Goal: Information Seeking & Learning: Learn about a topic

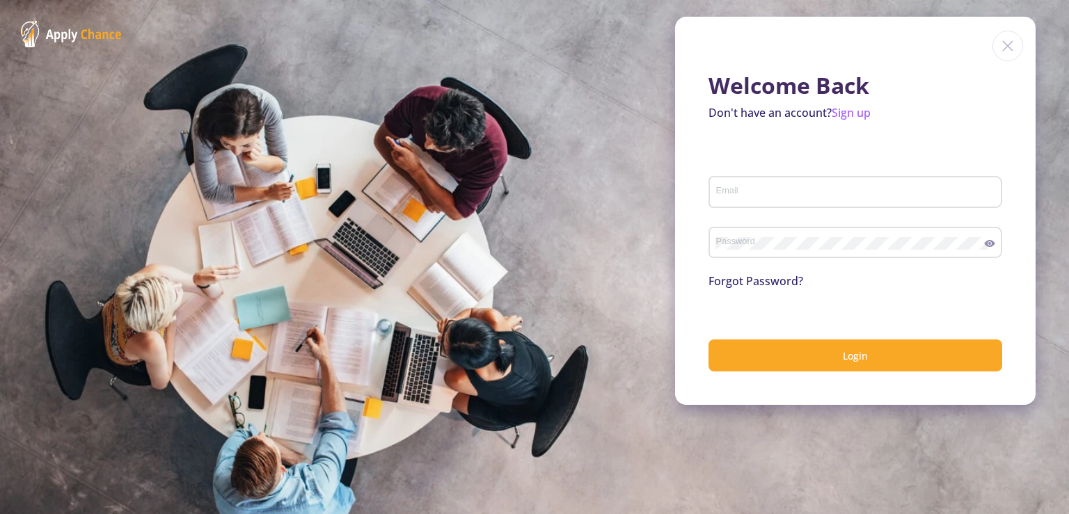
type input "[EMAIL_ADDRESS][DOMAIN_NAME]"
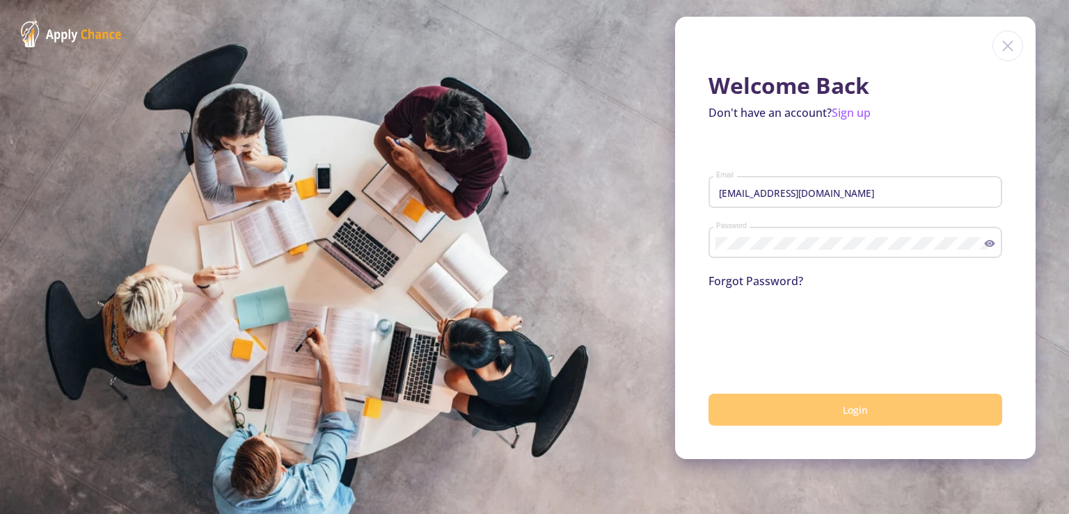
click at [875, 419] on button "Login" at bounding box center [855, 410] width 294 height 33
click at [833, 422] on button "Login" at bounding box center [855, 410] width 294 height 33
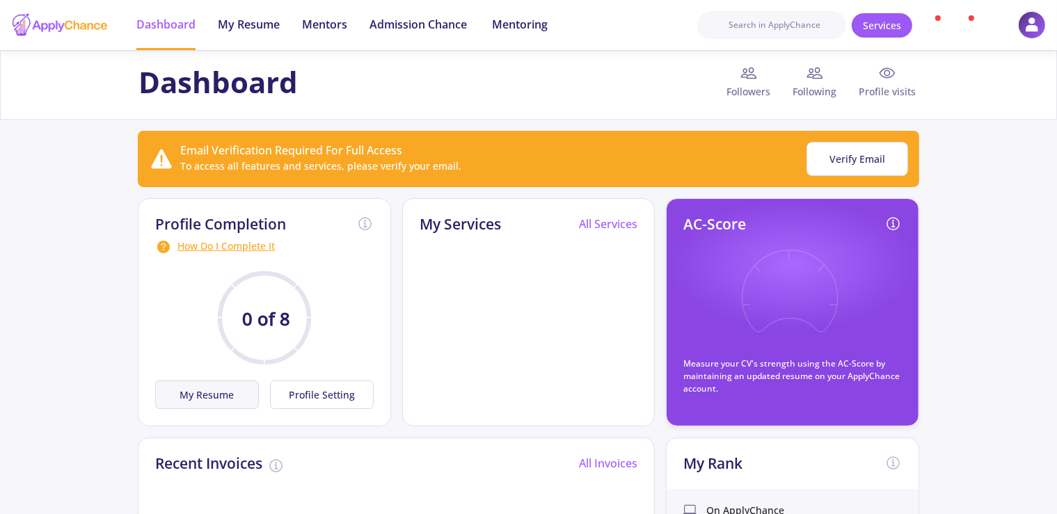
click at [200, 397] on button "My Resume" at bounding box center [207, 395] width 104 height 29
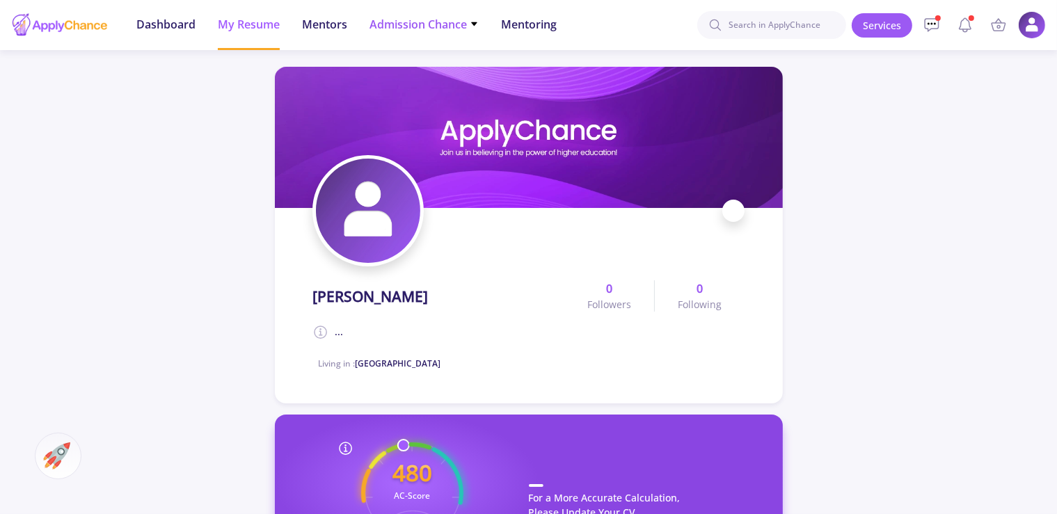
click at [479, 29] on span "Admission Chance" at bounding box center [423, 24] width 109 height 17
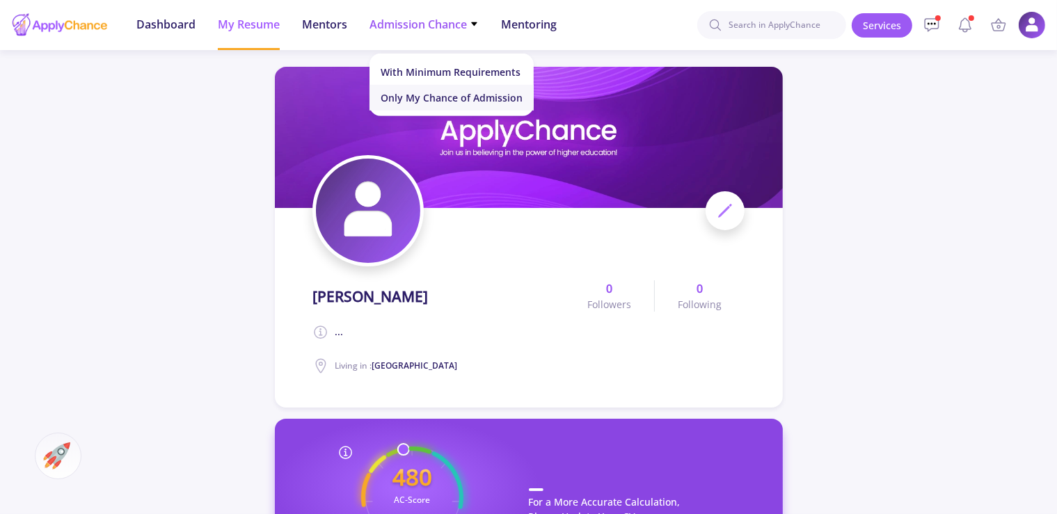
click at [458, 101] on link "Only My Chance of Admission" at bounding box center [451, 98] width 164 height 26
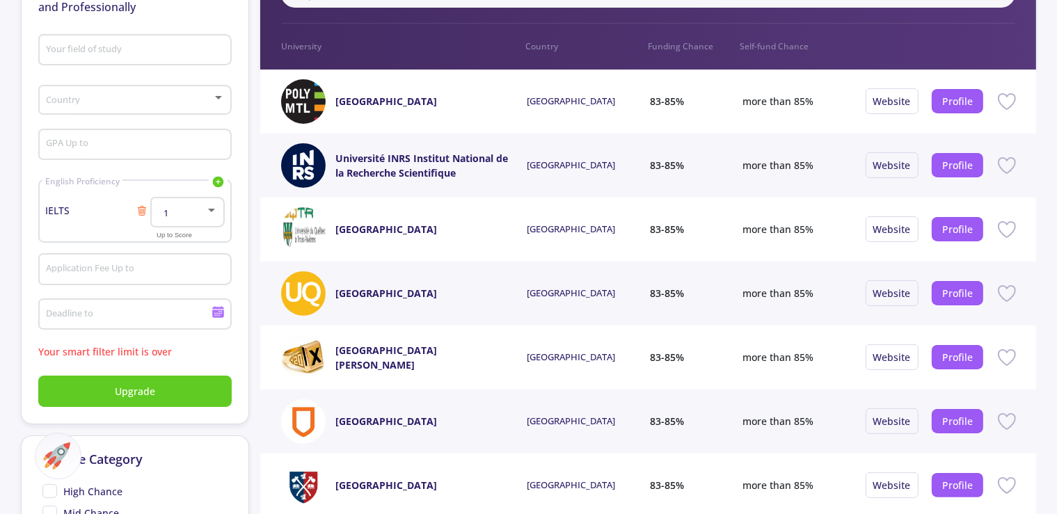
scroll to position [184, 0]
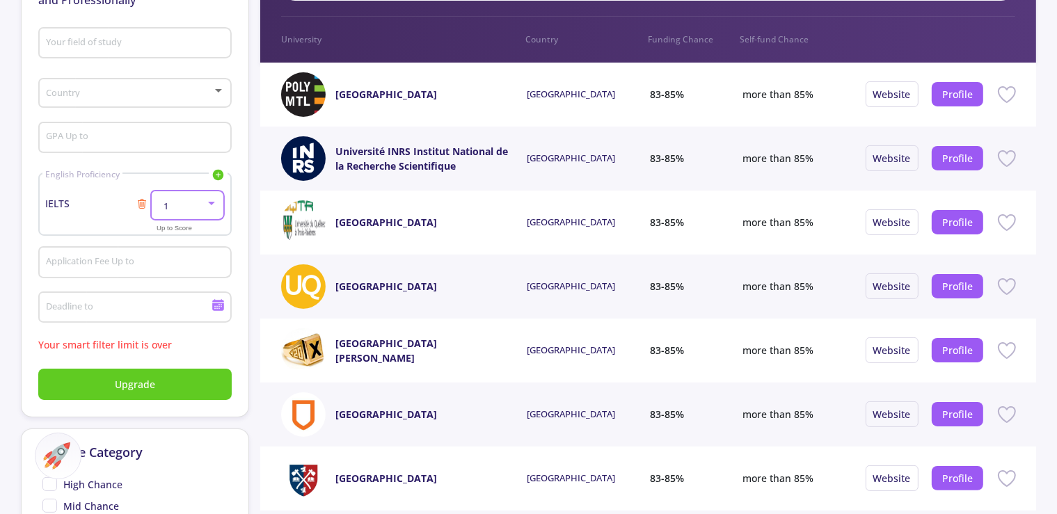
click at [207, 207] on div at bounding box center [211, 203] width 13 height 11
click at [182, 313] on span "6.5" at bounding box center [188, 317] width 49 height 25
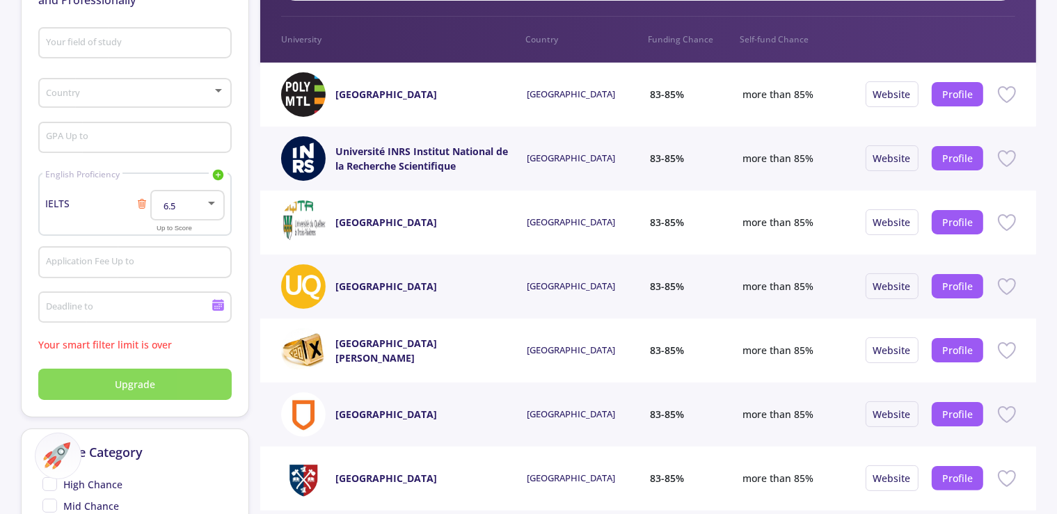
click at [162, 379] on button "Upgrade" at bounding box center [134, 384] width 193 height 31
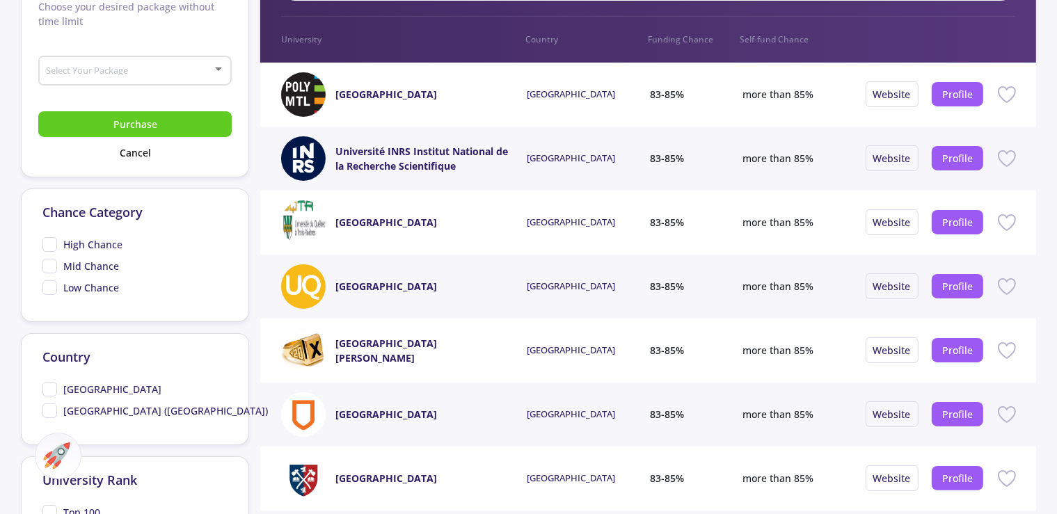
scroll to position [0, 0]
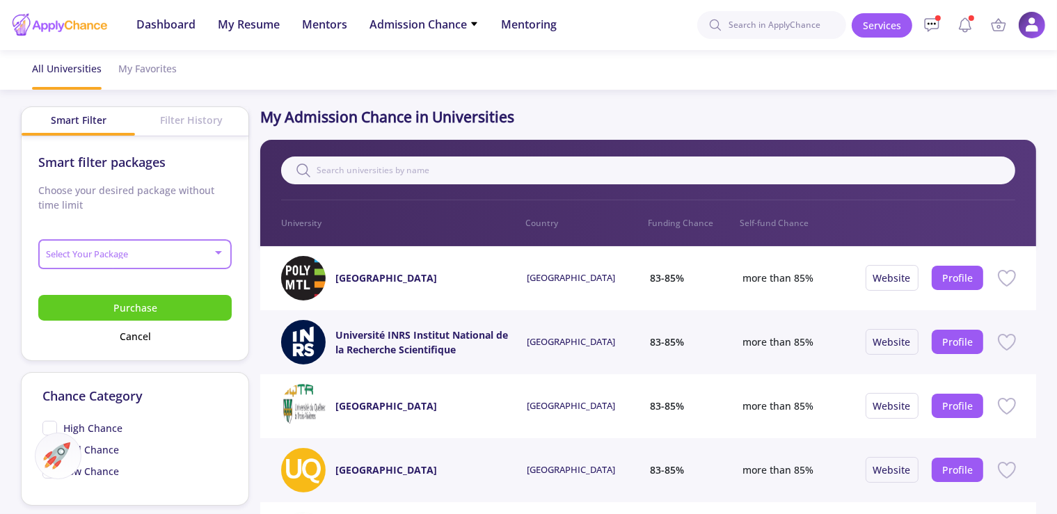
click at [209, 253] on span at bounding box center [131, 255] width 164 height 10
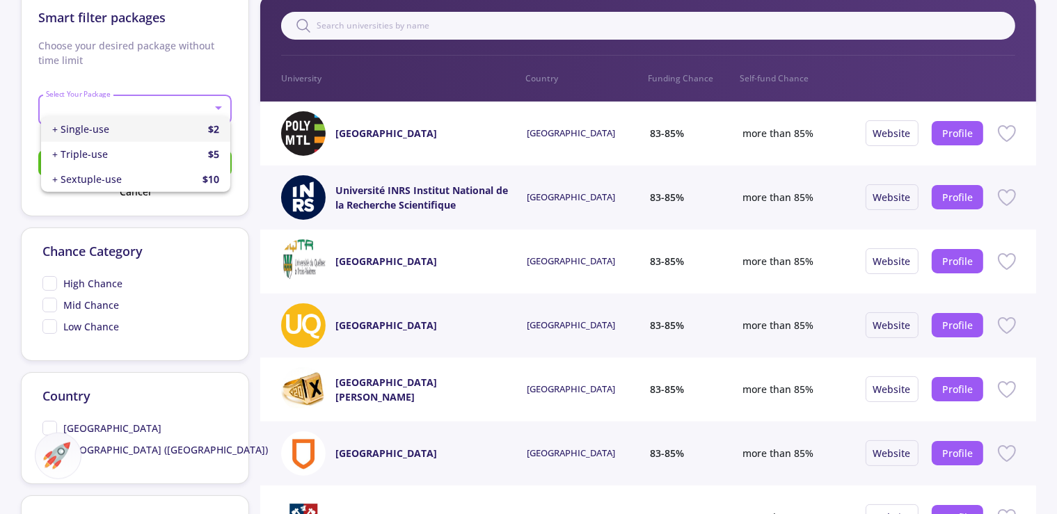
scroll to position [148, 0]
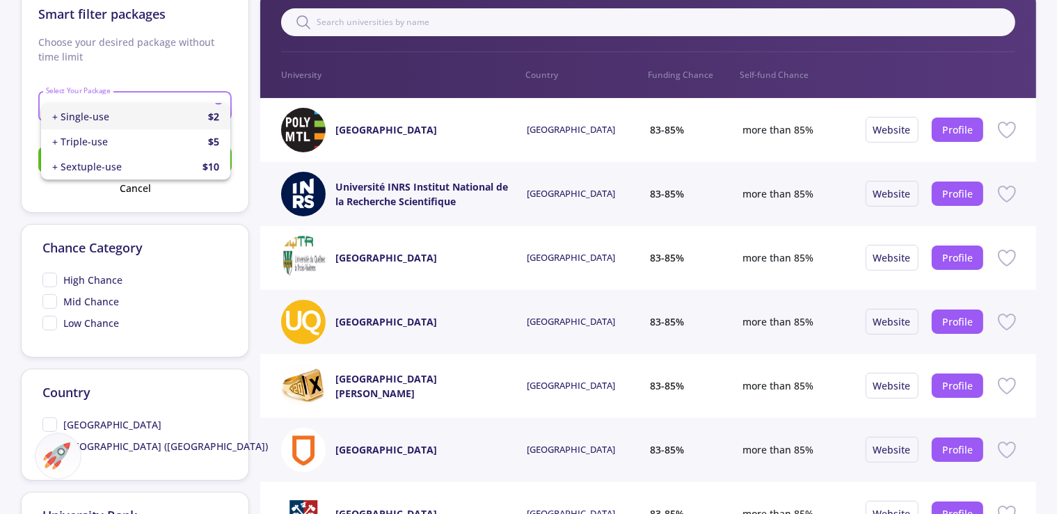
click at [15, 296] on div at bounding box center [528, 257] width 1057 height 514
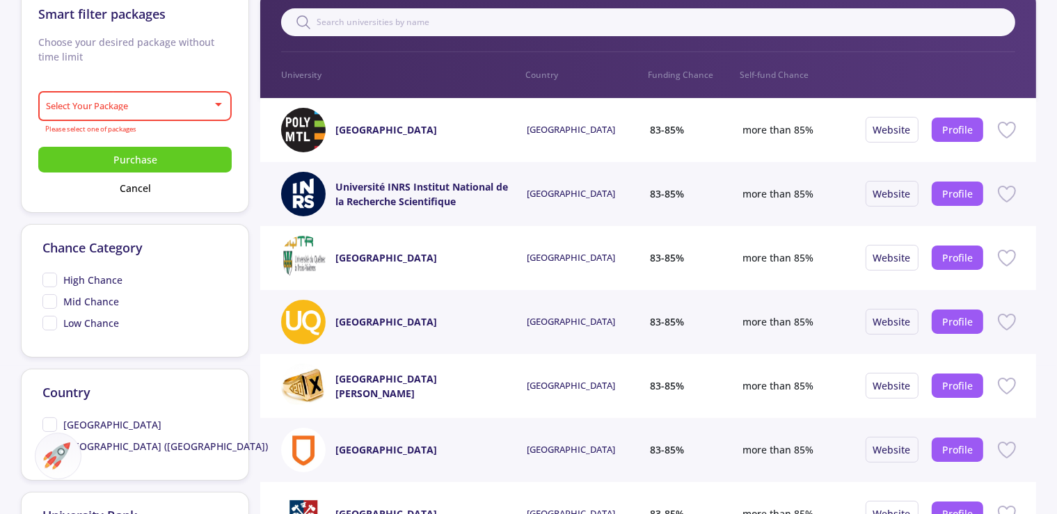
click at [49, 417] on span "[GEOGRAPHIC_DATA]" at bounding box center [101, 424] width 119 height 15
click at [49, 417] on input "[GEOGRAPHIC_DATA]" at bounding box center [46, 421] width 9 height 9
checkbox input "true"
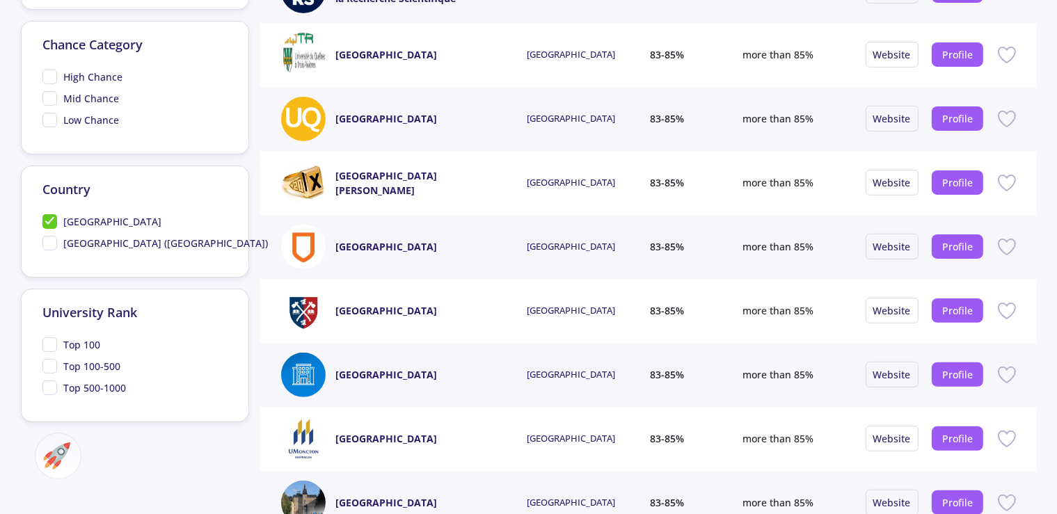
scroll to position [354, 0]
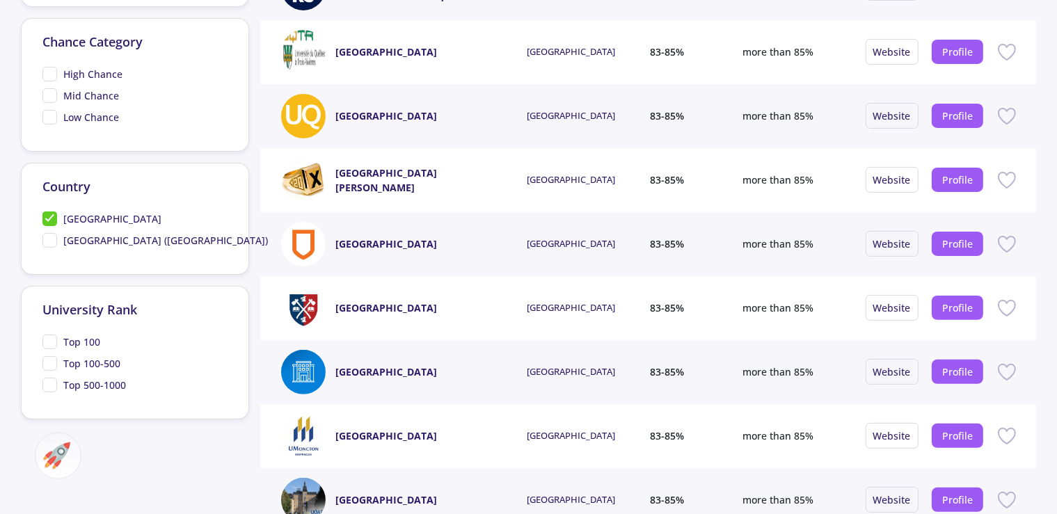
click at [56, 359] on span "Top 100-500" at bounding box center [81, 363] width 78 height 15
click at [51, 359] on input "Top 100-500" at bounding box center [46, 360] width 9 height 9
checkbox input "true"
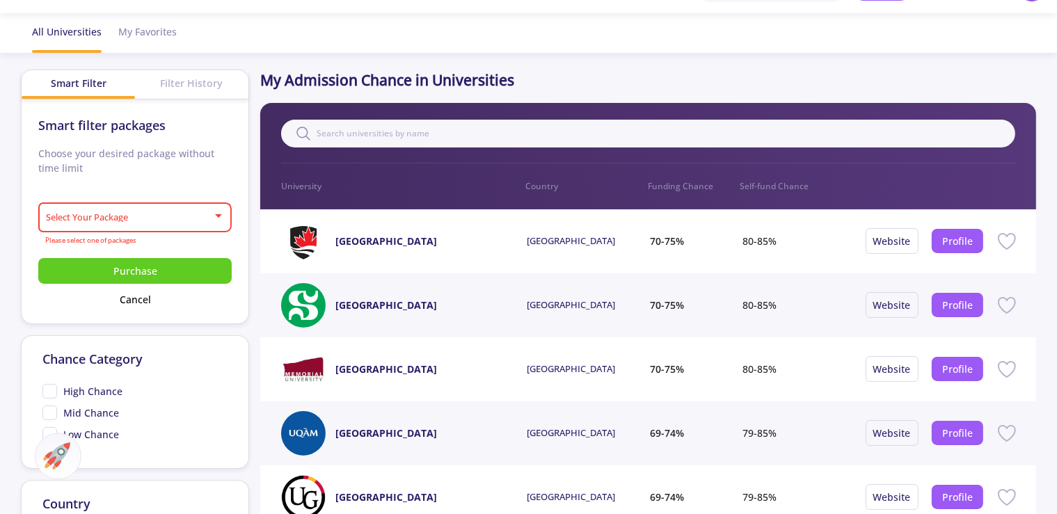
scroll to position [35, 0]
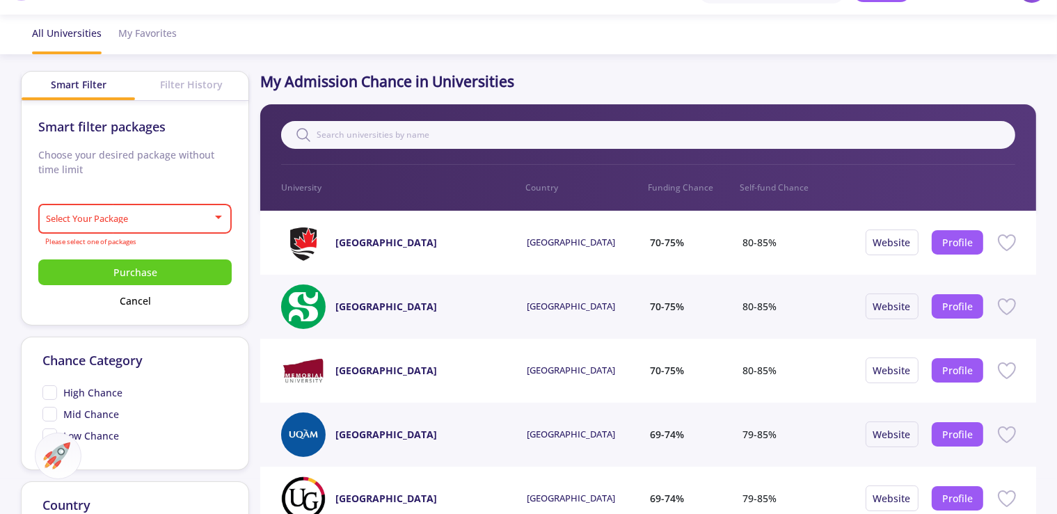
drag, startPoint x: 461, startPoint y: 239, endPoint x: 301, endPoint y: 252, distance: 161.3
click at [301, 252] on div "[GEOGRAPHIC_DATA]" at bounding box center [404, 243] width 246 height 45
click at [388, 269] on div "[GEOGRAPHIC_DATA] [GEOGRAPHIC_DATA] 70-75% 80-85% Website Profile" at bounding box center [648, 243] width 776 height 64
drag, startPoint x: 440, startPoint y: 244, endPoint x: 337, endPoint y: 252, distance: 104.0
click at [337, 252] on div "[GEOGRAPHIC_DATA]" at bounding box center [394, 243] width 118 height 45
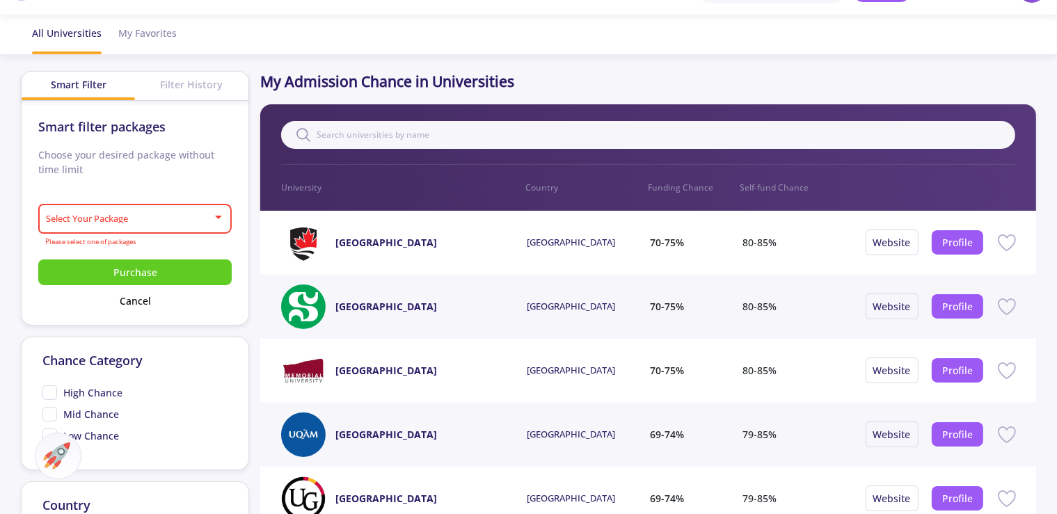
copy link "[GEOGRAPHIC_DATA]"
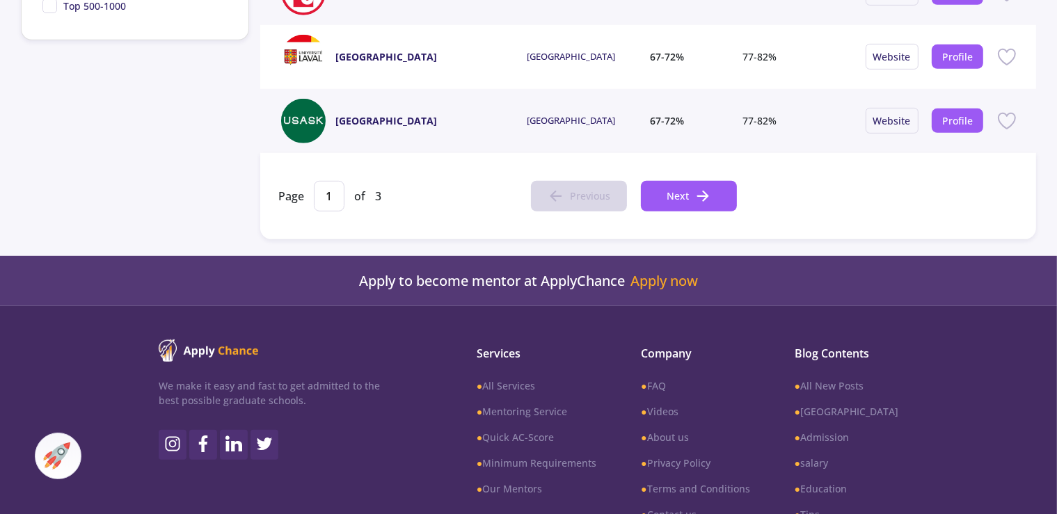
scroll to position [696, 0]
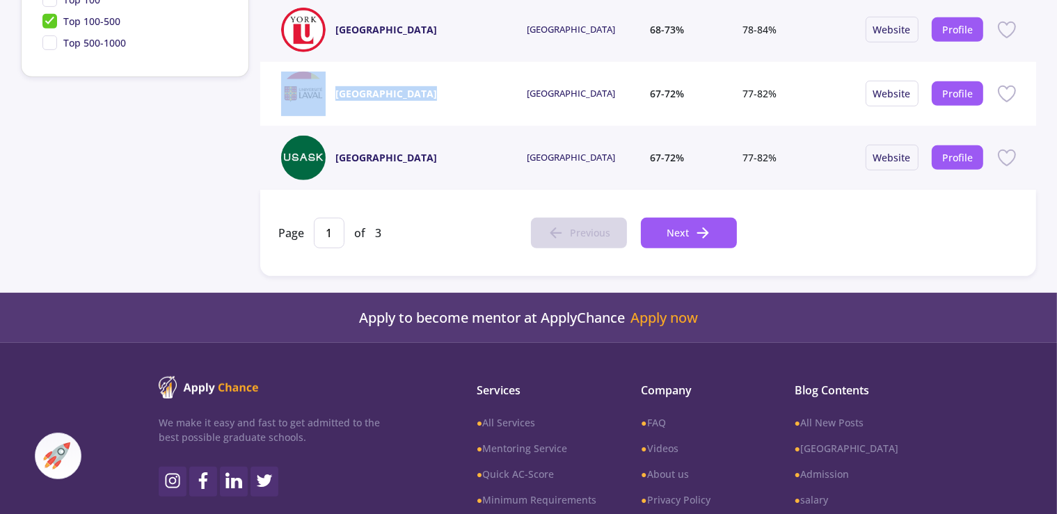
drag, startPoint x: 440, startPoint y: 93, endPoint x: 335, endPoint y: 99, distance: 104.6
click at [335, 99] on div "[GEOGRAPHIC_DATA]" at bounding box center [404, 94] width 246 height 45
copy div "[GEOGRAPHIC_DATA]"
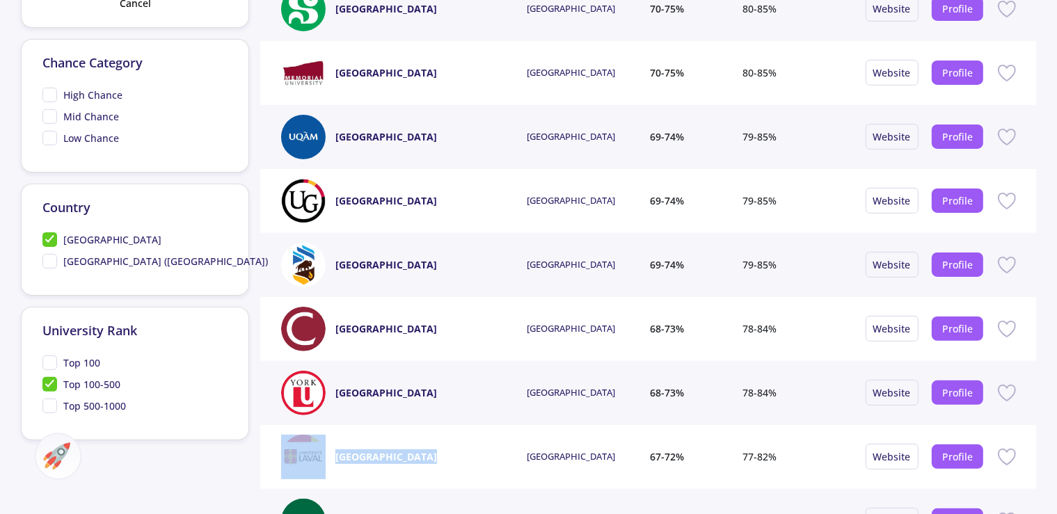
scroll to position [329, 0]
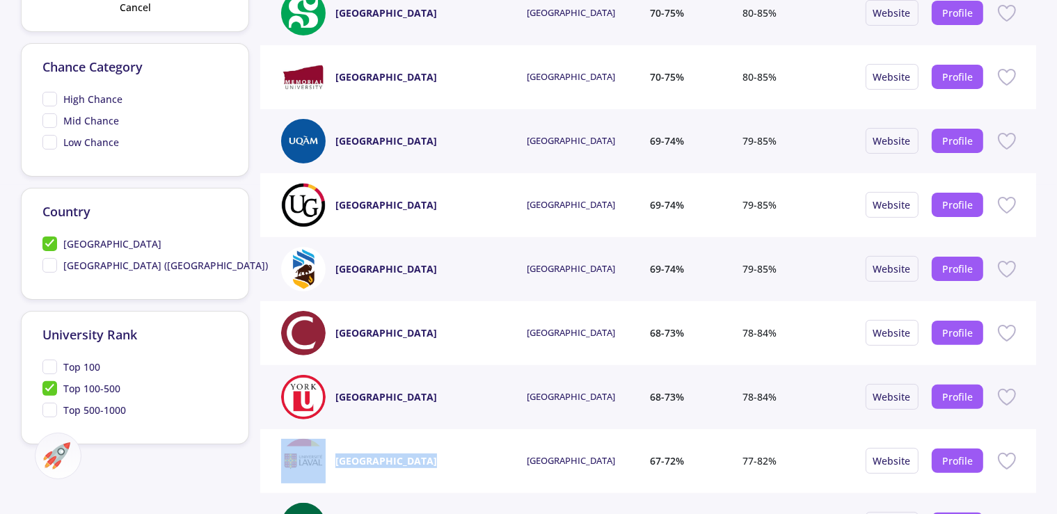
drag, startPoint x: 471, startPoint y: 268, endPoint x: 336, endPoint y: 267, distance: 135.0
click at [336, 267] on div "[GEOGRAPHIC_DATA]" at bounding box center [404, 269] width 246 height 45
copy link "[GEOGRAPHIC_DATA]"
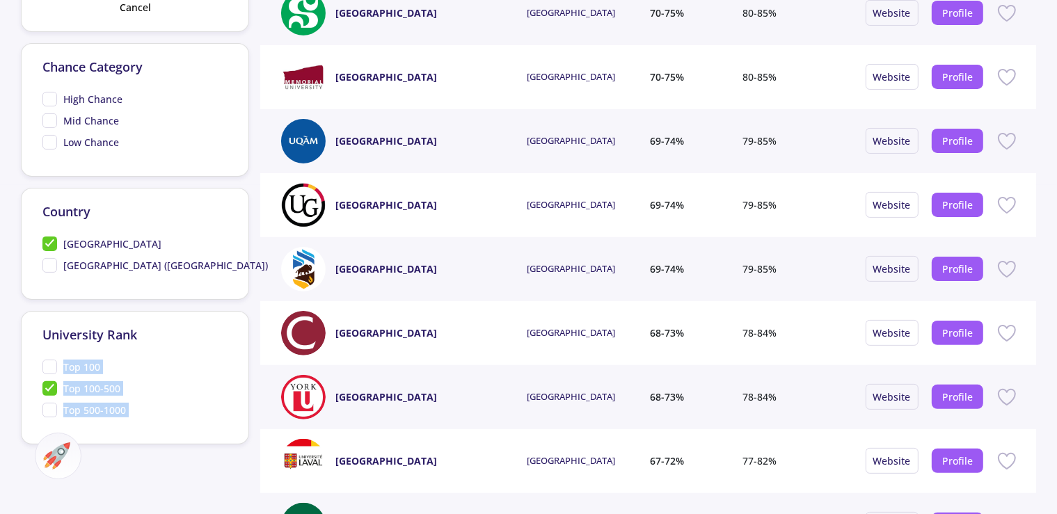
drag, startPoint x: 415, startPoint y: 147, endPoint x: 57, endPoint y: 360, distance: 416.8
click at [57, 360] on section "Smart Filter Filter History Smart filter packages Choose your desired package w…" at bounding box center [528, 218] width 1014 height 883
click at [57, 360] on span "Top 100" at bounding box center [71, 367] width 58 height 15
click at [51, 360] on input "Top 100" at bounding box center [46, 364] width 9 height 9
checkbox input "true"
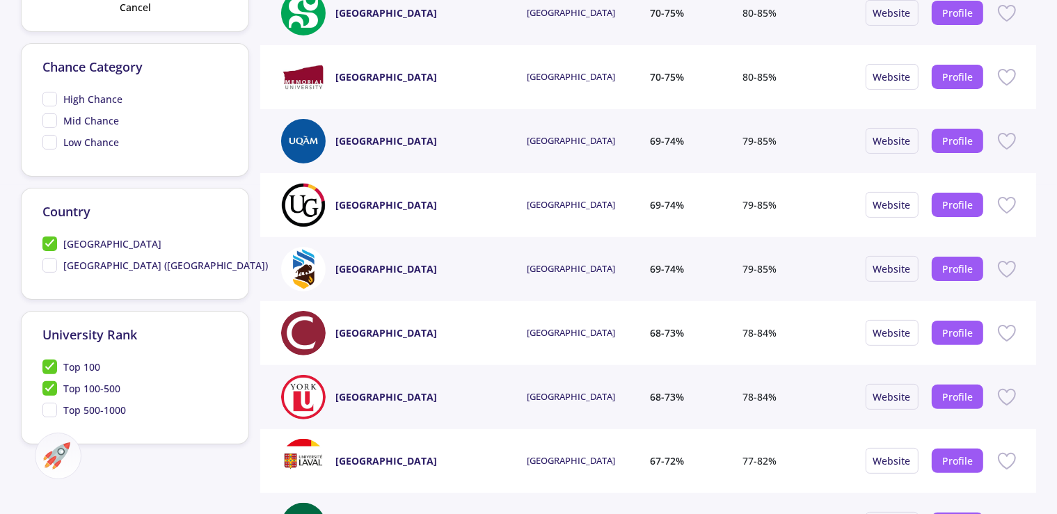
drag, startPoint x: 57, startPoint y: 360, endPoint x: 47, endPoint y: 390, distance: 32.1
click at [47, 390] on div "University Rank Top 100 Top 100-500 Top 500-1000" at bounding box center [135, 378] width 228 height 134
click at [47, 390] on span "Top 100-500" at bounding box center [81, 388] width 78 height 15
click at [47, 390] on input "Top 100-500" at bounding box center [46, 385] width 9 height 9
checkbox input "false"
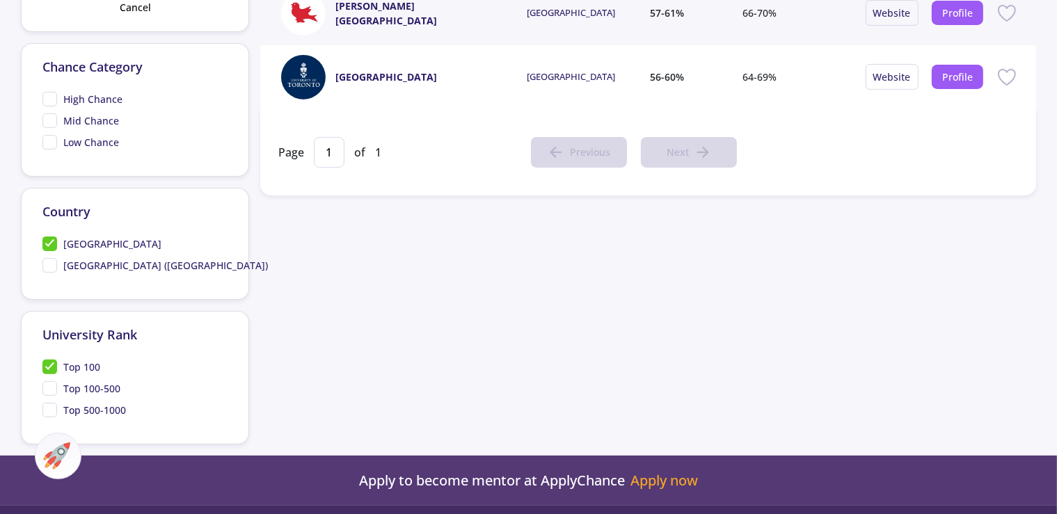
drag, startPoint x: 47, startPoint y: 390, endPoint x: 401, endPoint y: 292, distance: 367.7
click at [401, 292] on section "Smart Filter Filter History Smart filter packages Choose your desired package w…" at bounding box center [528, 116] width 1014 height 678
click at [402, 292] on section "My Admission Chance in Universities Filter 0 University Country Funding Chance …" at bounding box center [645, 108] width 781 height 662
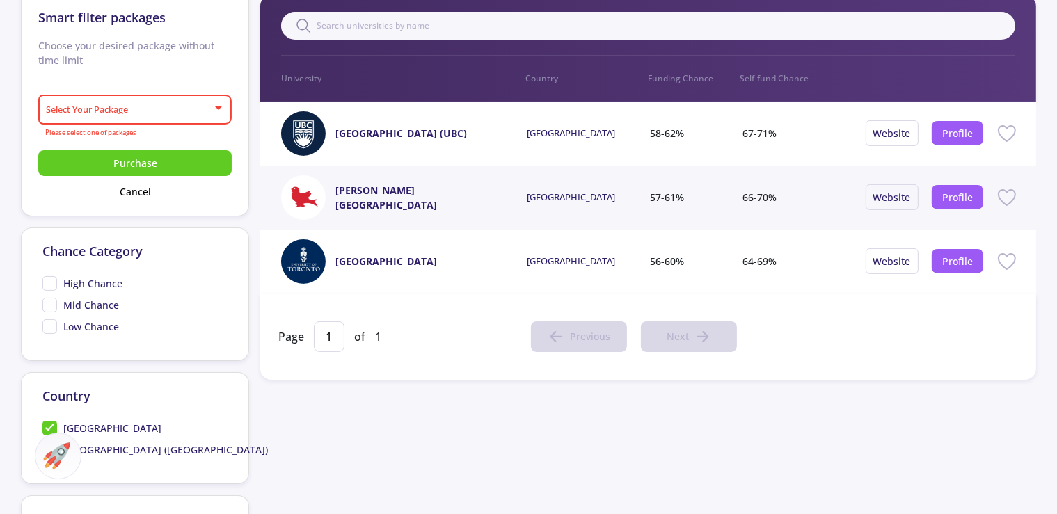
scroll to position [109, 0]
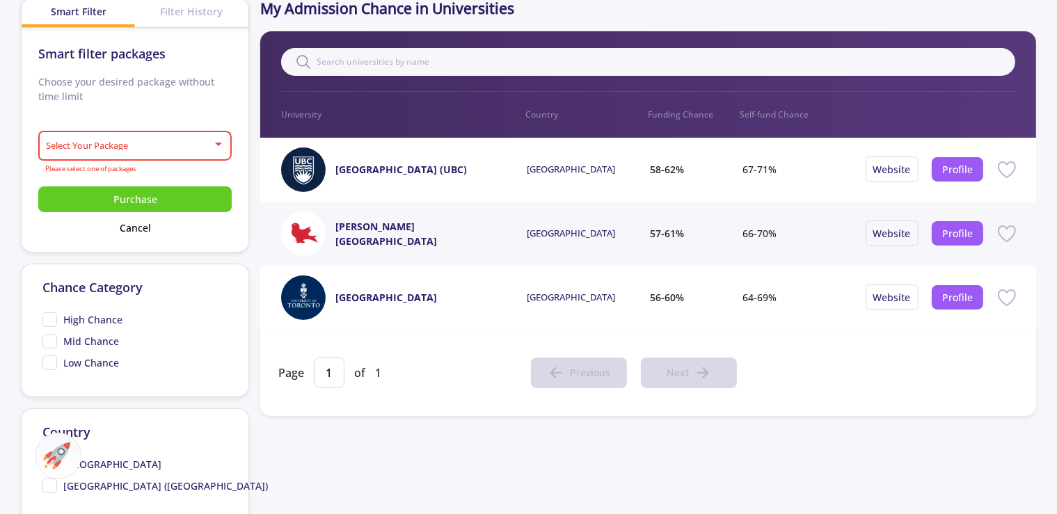
click at [6, 138] on app-admission-chance "All Universities My Favorites Smart Filter Filter History Smart filter packages…" at bounding box center [528, 309] width 1057 height 735
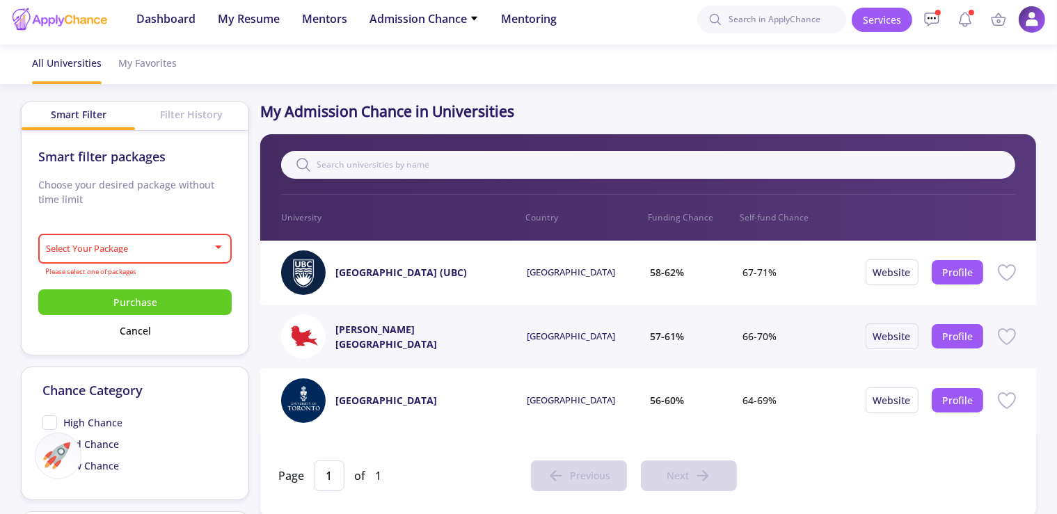
scroll to position [0, 0]
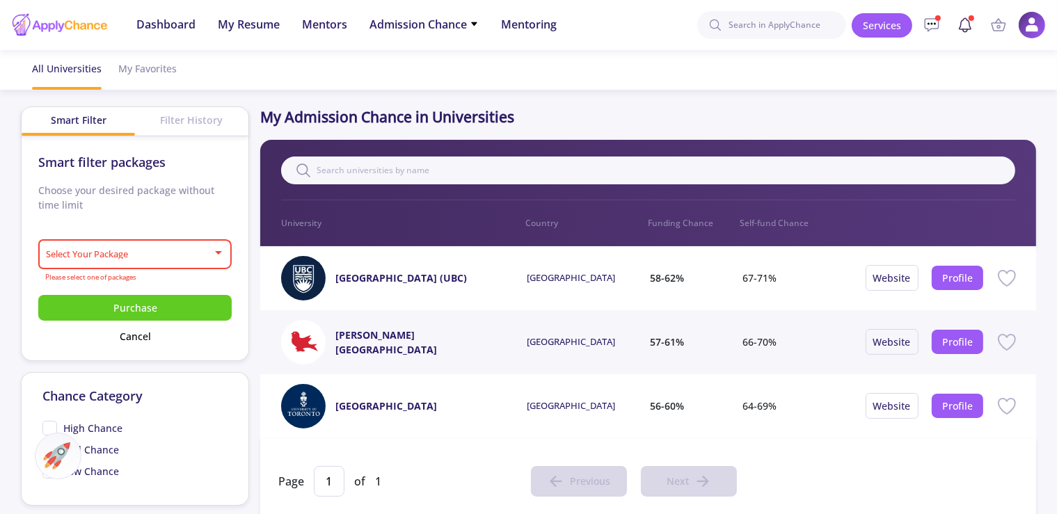
click at [962, 24] on icon at bounding box center [965, 25] width 17 height 17
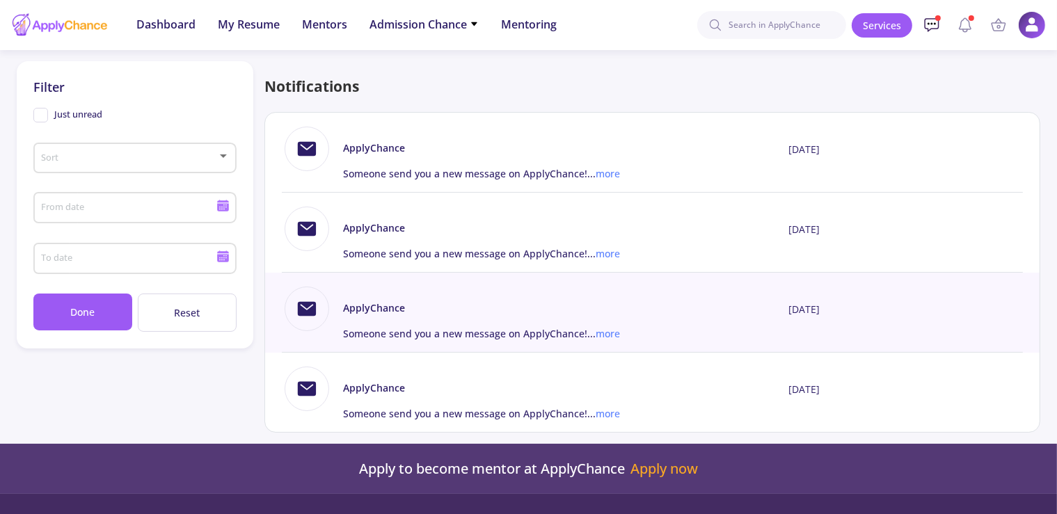
click at [934, 24] on circle at bounding box center [935, 24] width 2 height 2
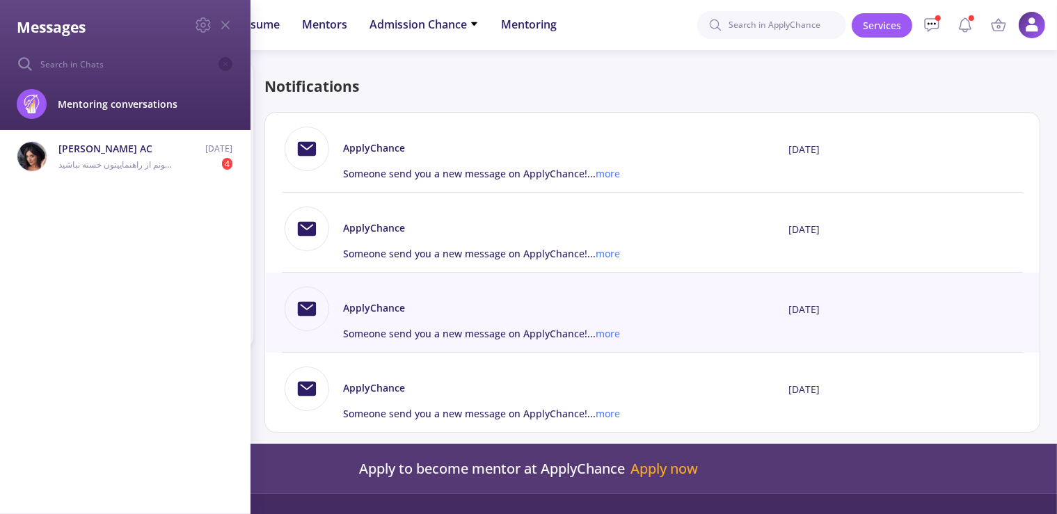
drag, startPoint x: 555, startPoint y: 79, endPoint x: 441, endPoint y: 104, distance: 116.0
click at [461, 95] on div "Messages Mentoring conversations [PERSON_NAME] AC خیلی ممنونم از راهنماییتون خس…" at bounding box center [528, 257] width 1057 height 514
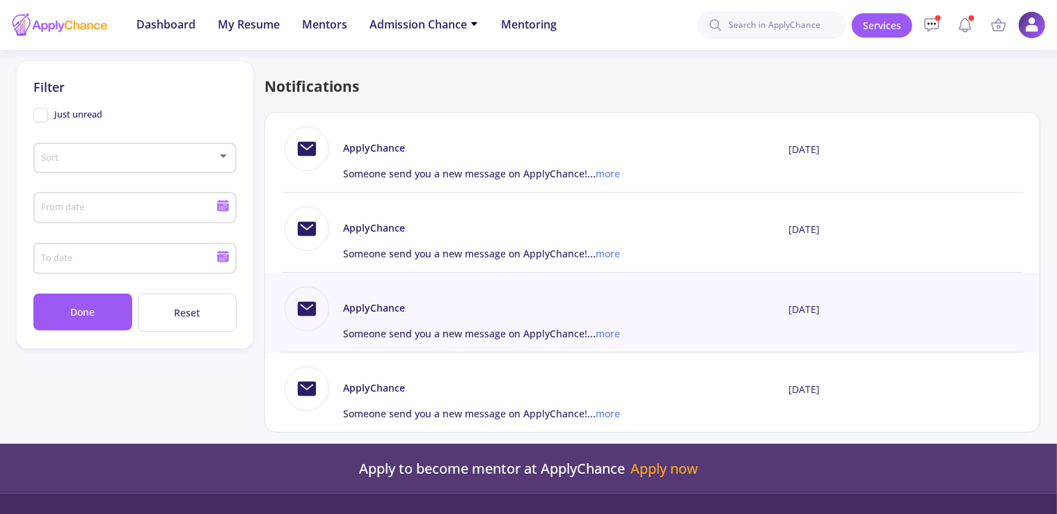
drag, startPoint x: 112, startPoint y: 191, endPoint x: 100, endPoint y: 205, distance: 18.8
click at [100, 205] on div "From date" at bounding box center [128, 205] width 176 height 36
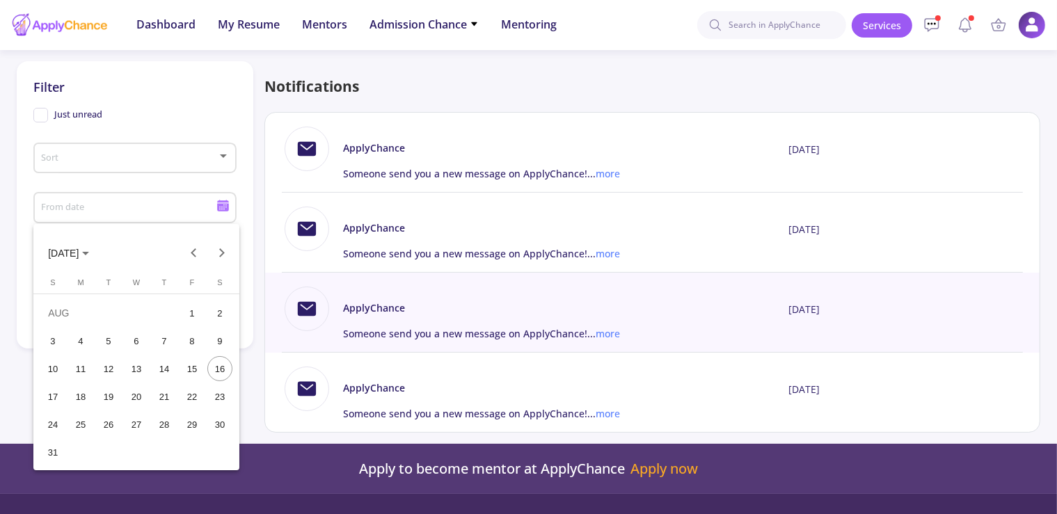
click at [469, 24] on div at bounding box center [528, 257] width 1057 height 514
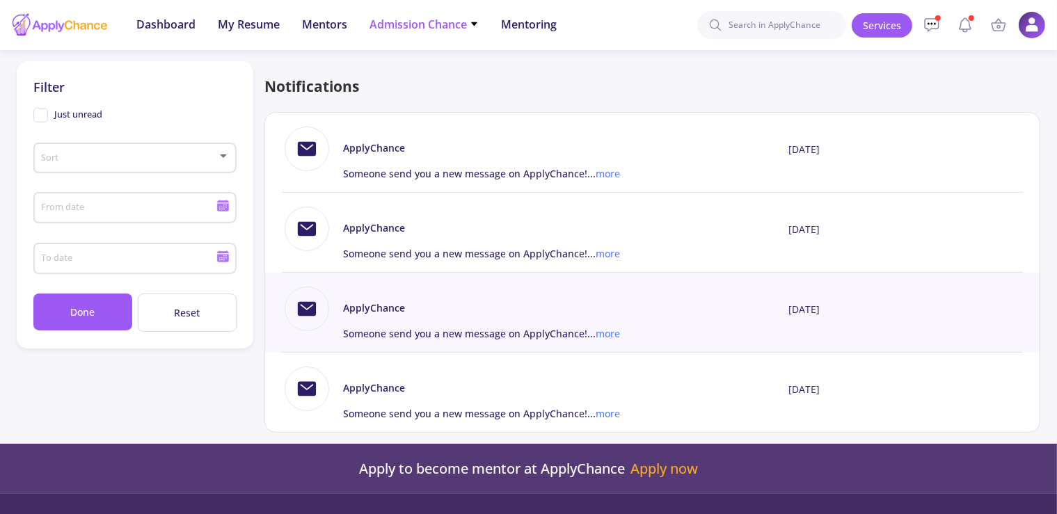
click at [473, 26] on icon at bounding box center [474, 23] width 9 height 9
click at [456, 70] on link "With Minimum Requirements" at bounding box center [451, 72] width 164 height 26
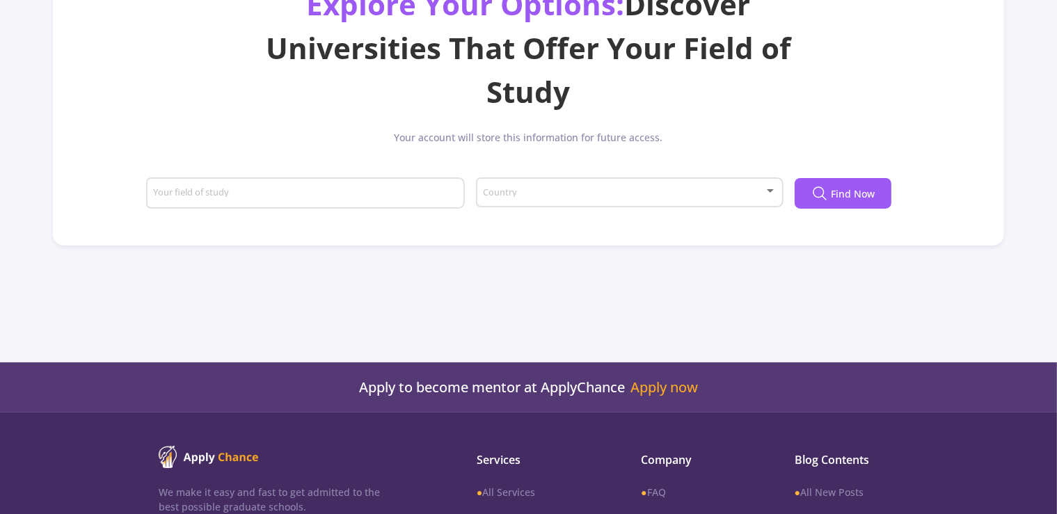
scroll to position [184, 0]
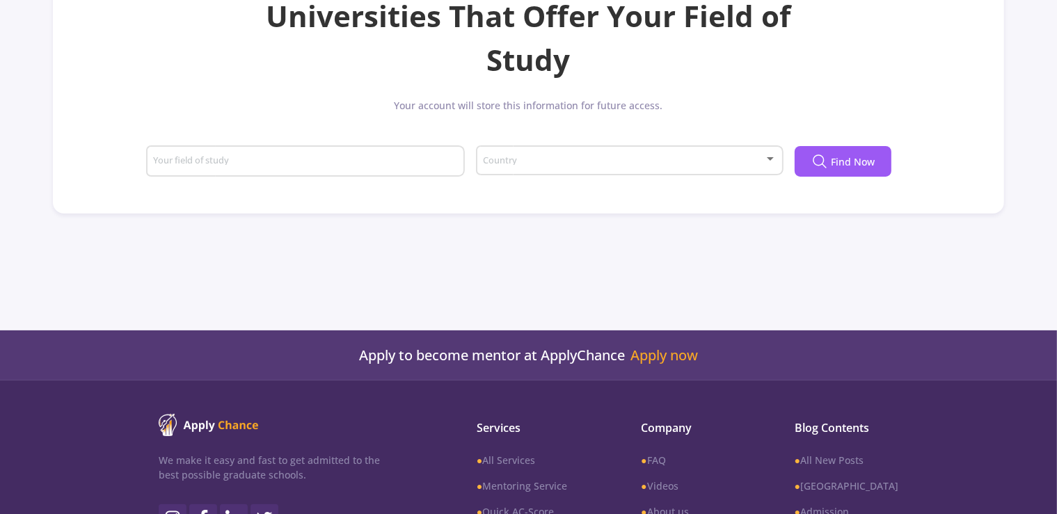
click at [367, 171] on div "Your field of study" at bounding box center [304, 159] width 305 height 36
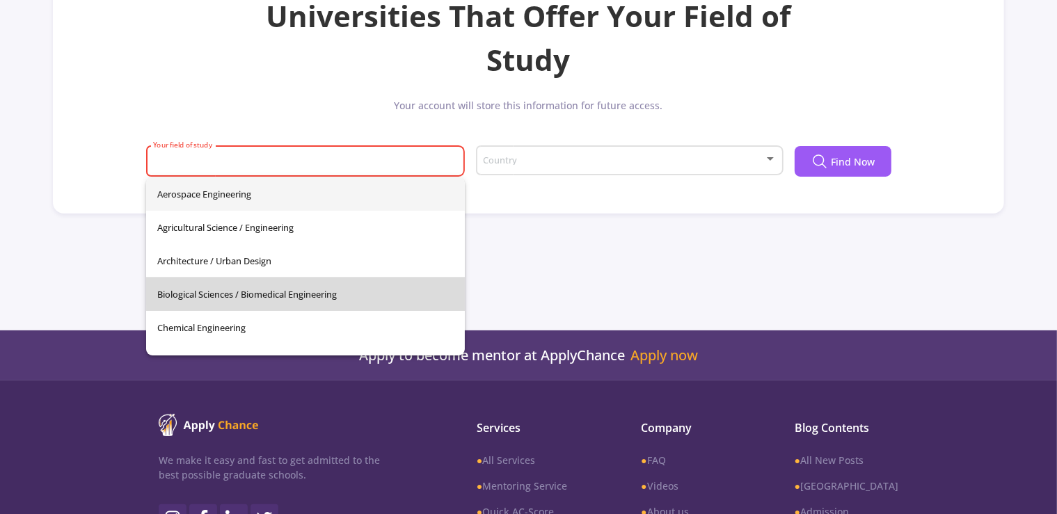
click at [363, 288] on span "Biological Sciences / Biomedical Engineering" at bounding box center [305, 294] width 296 height 33
type input "Biological Sciences / Biomedical Engineering"
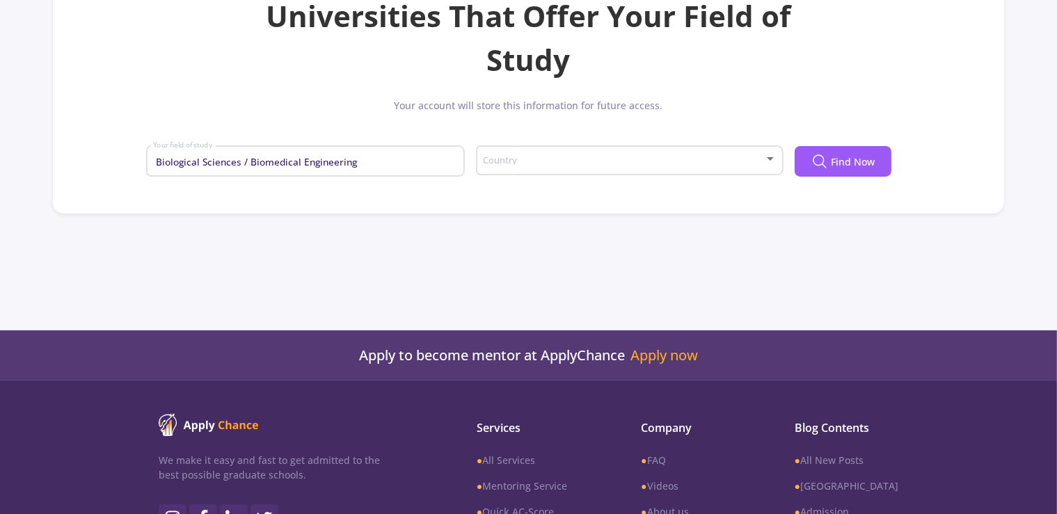
click at [648, 152] on div "Country" at bounding box center [629, 158] width 294 height 35
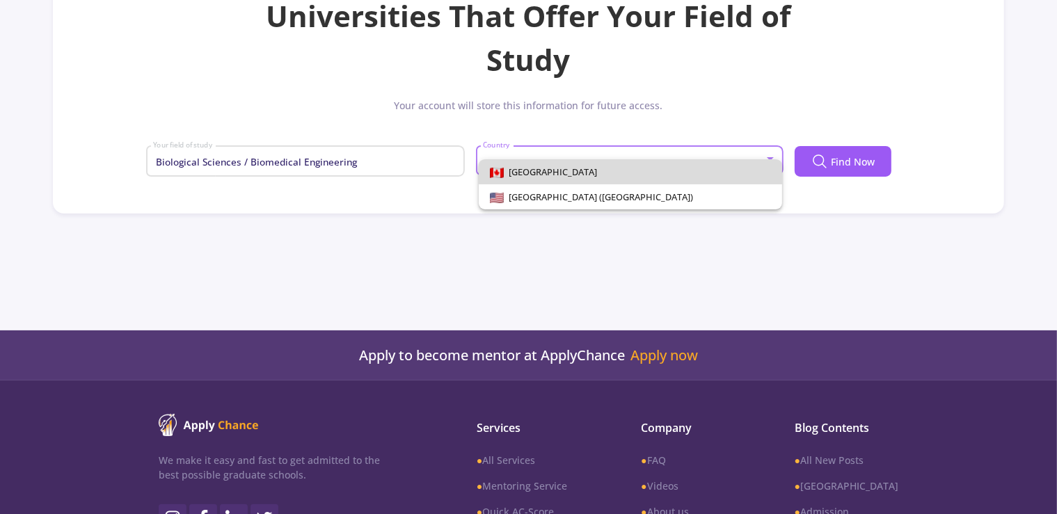
click at [639, 174] on span "[GEOGRAPHIC_DATA]" at bounding box center [631, 171] width 282 height 25
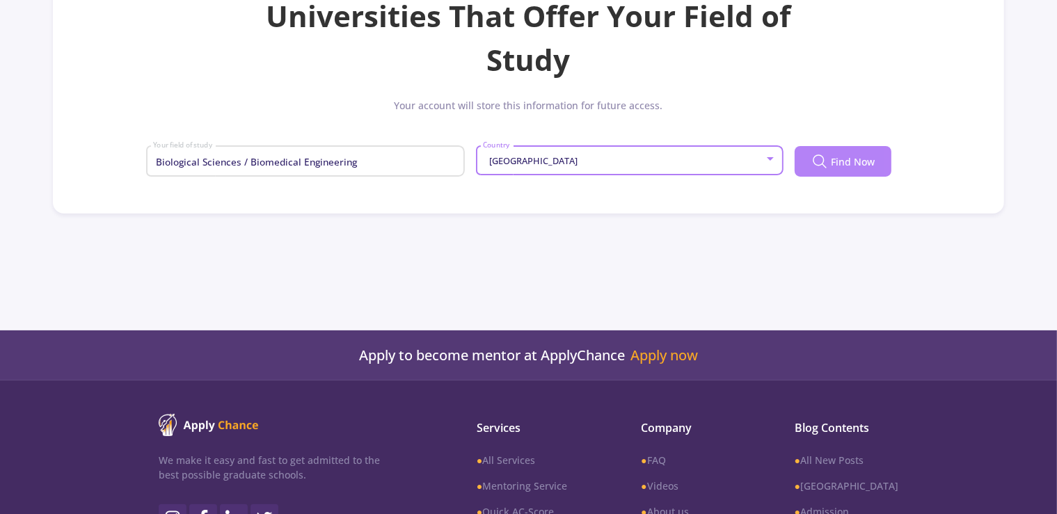
click at [822, 162] on icon at bounding box center [819, 161] width 17 height 17
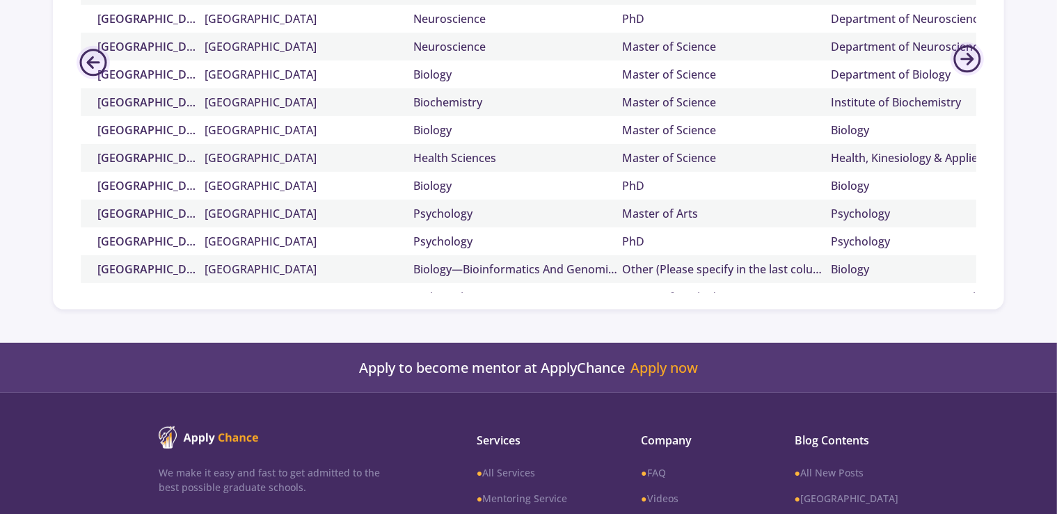
scroll to position [672, 0]
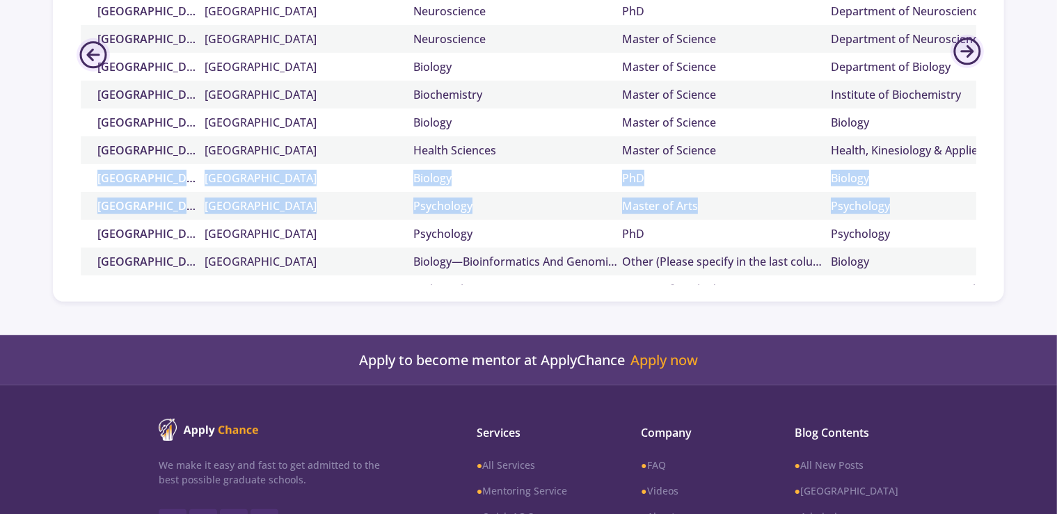
drag, startPoint x: 1019, startPoint y: 81, endPoint x: 1068, endPoint y: 252, distance: 178.1
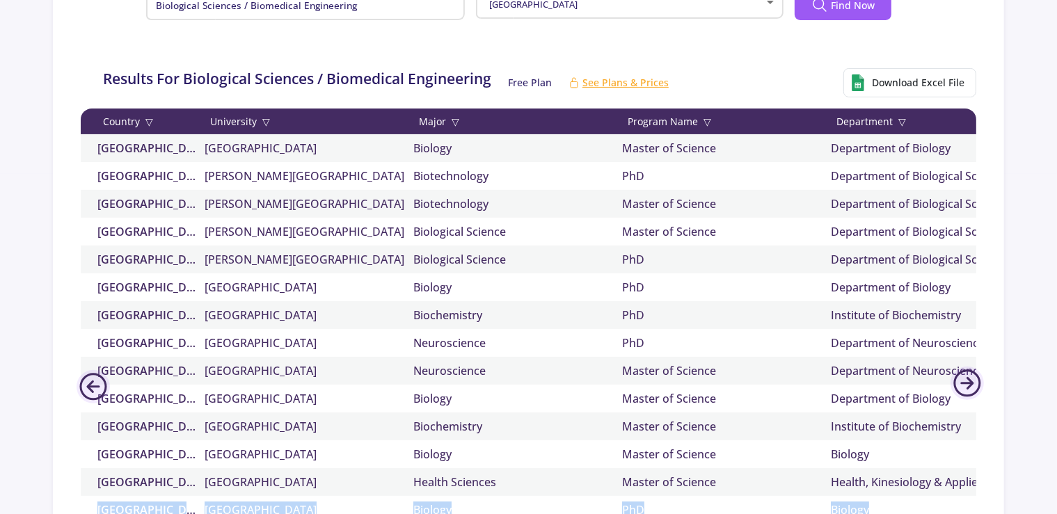
scroll to position [182, 0]
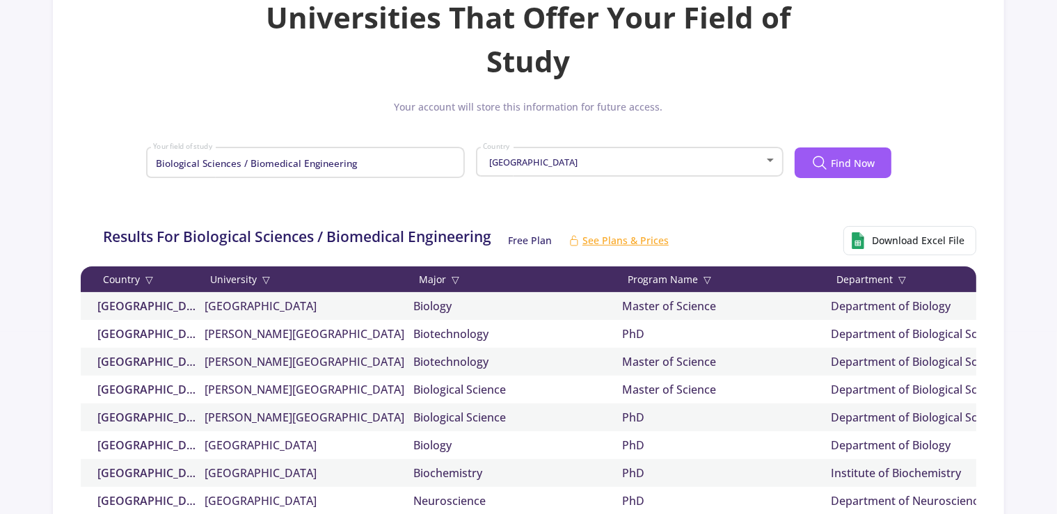
drag, startPoint x: 1068, startPoint y: 252, endPoint x: 1039, endPoint y: 228, distance: 37.6
click at [1039, 228] on div "Recent [PERSON_NAME] ac Dashboard My Resume Services Mentors Admission Chance W…" at bounding box center [528, 305] width 1057 height 974
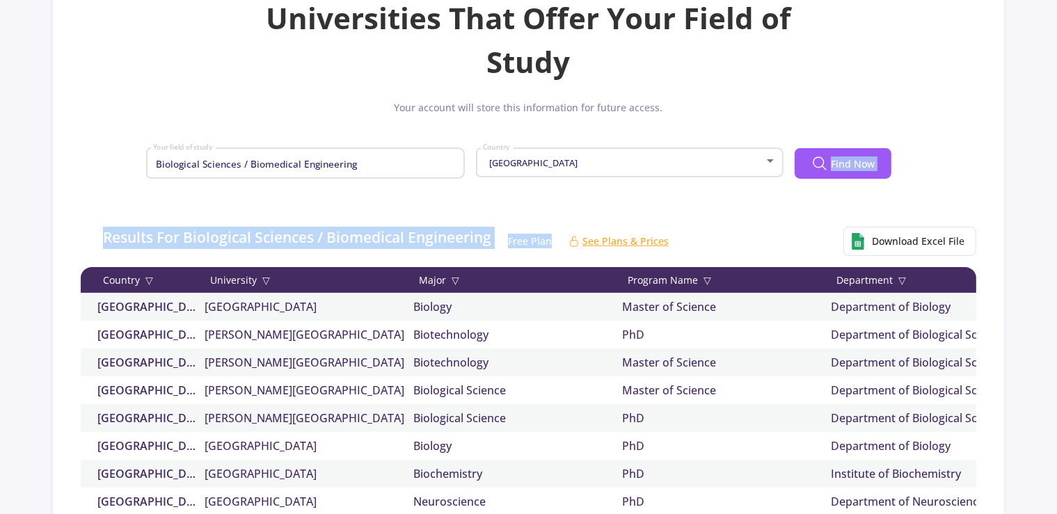
drag, startPoint x: 1039, startPoint y: 228, endPoint x: 1064, endPoint y: 200, distance: 38.0
click at [1057, 200] on html "Recent [PERSON_NAME] ac Dashboard My Resume Services Mentors Admission Chance W…" at bounding box center [528, 75] width 1057 height 514
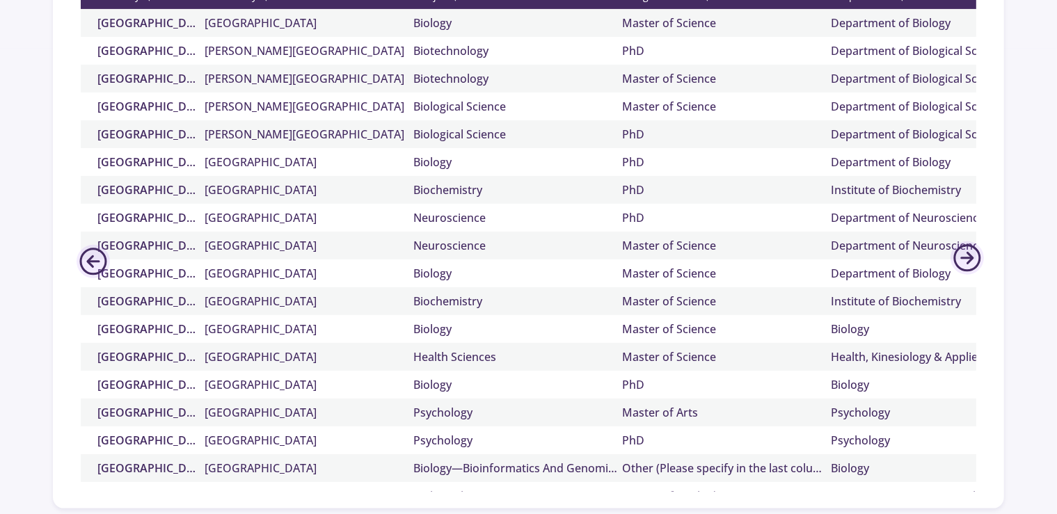
scroll to position [468, 0]
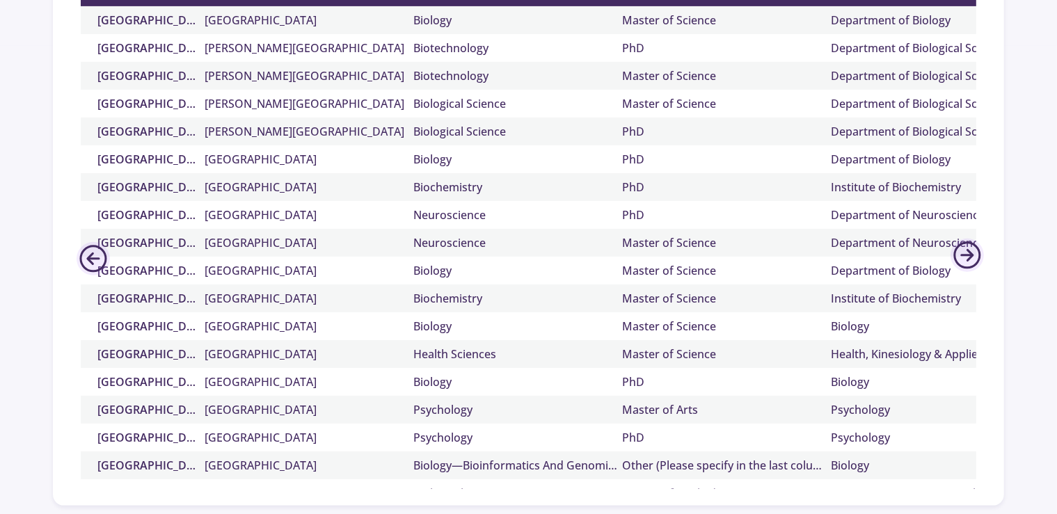
drag, startPoint x: 963, startPoint y: 125, endPoint x: 969, endPoint y: 250, distance: 126.1
click at [969, 196] on div "Institute of Biochemistry" at bounding box center [935, 187] width 209 height 17
click at [969, 250] on icon at bounding box center [966, 255] width 33 height 33
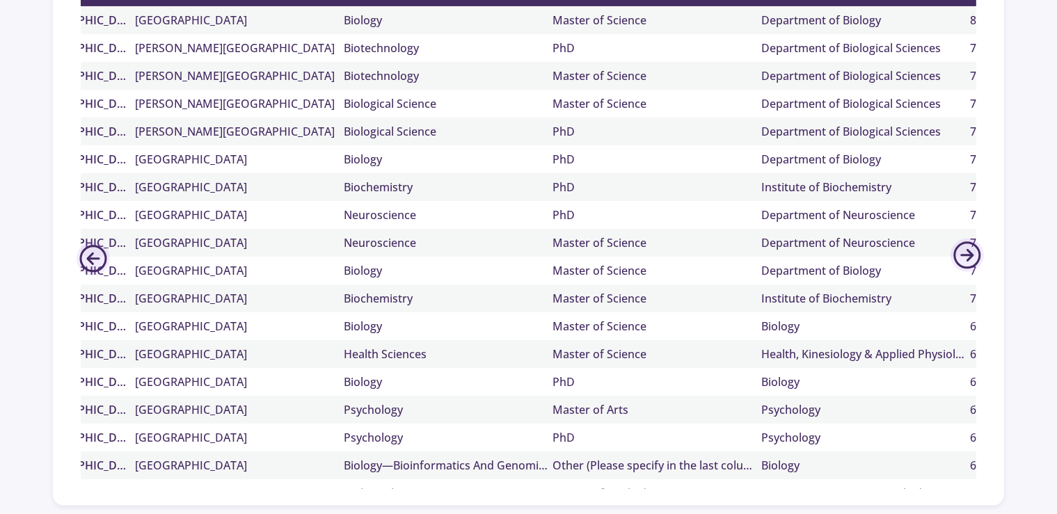
click at [969, 250] on icon at bounding box center [966, 255] width 33 height 33
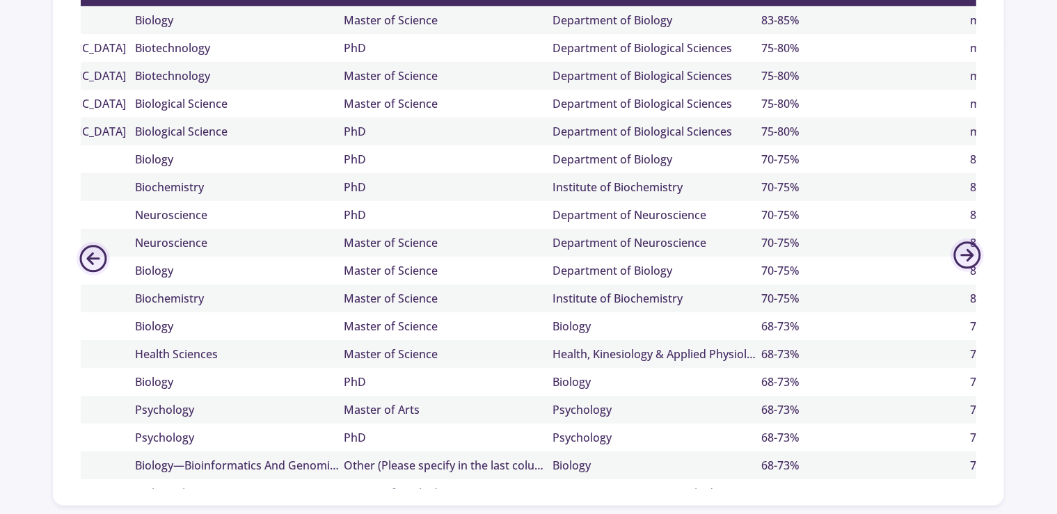
click at [969, 250] on icon at bounding box center [966, 255] width 33 height 33
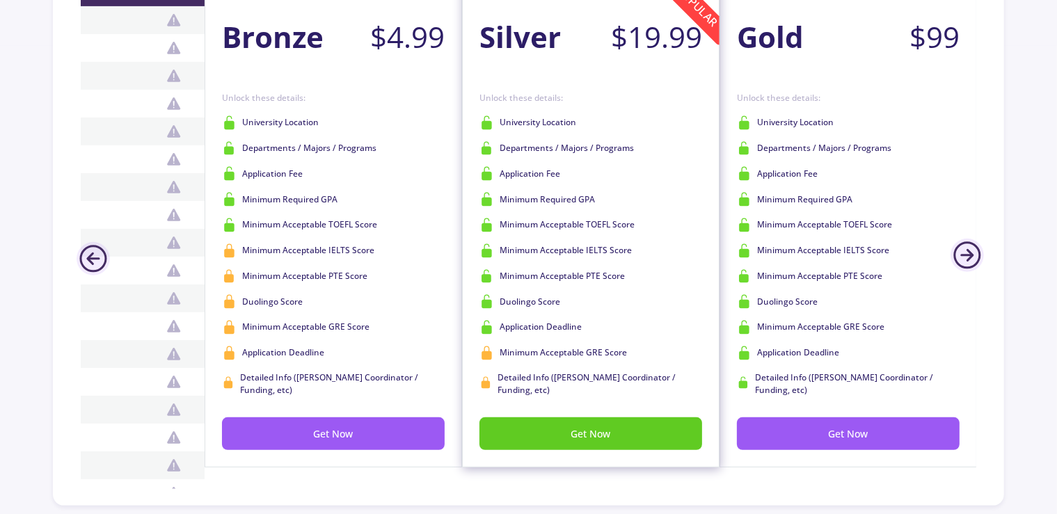
scroll to position [0, 1298]
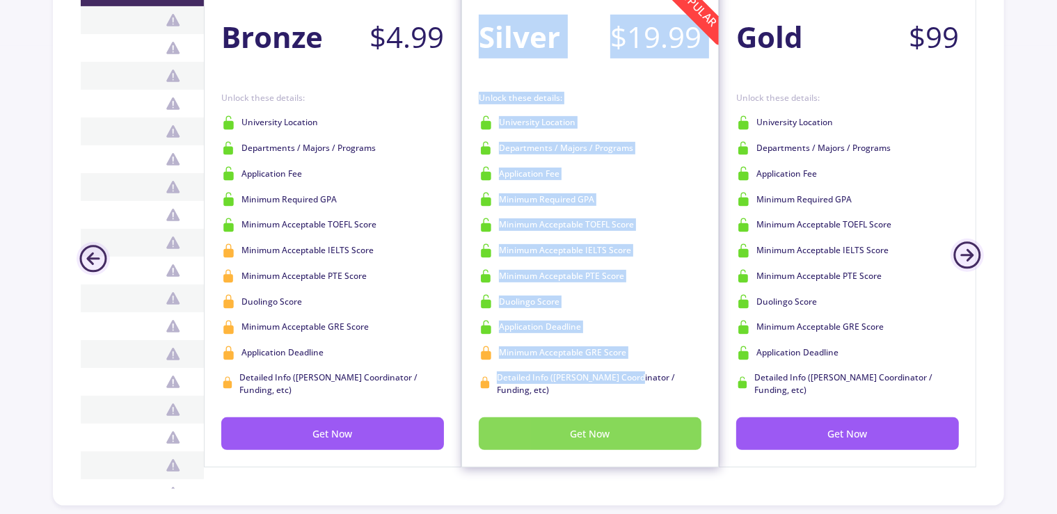
drag, startPoint x: 969, startPoint y: 250, endPoint x: 637, endPoint y: 442, distance: 383.1
click at [637, 442] on div "Country ▽ University ▽ Major ▽ Program Name ▽ Department ▽ Admission Chance Fun…" at bounding box center [528, 235] width 895 height 509
click at [637, 442] on button "Get Now" at bounding box center [590, 433] width 223 height 33
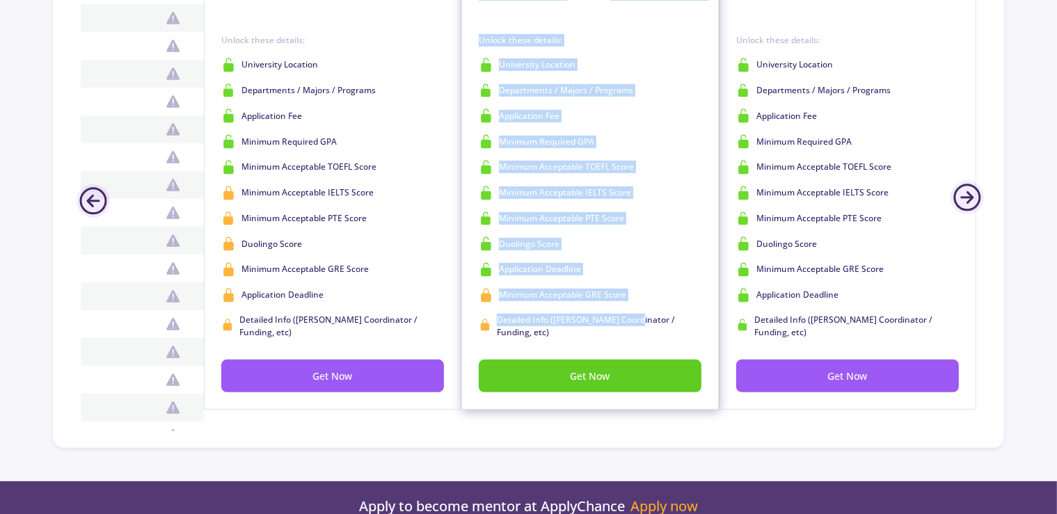
click at [612, 408] on div "Silver $19.99 Get Now Unlock these details: University Location Departments / M…" at bounding box center [589, 166] width 257 height 487
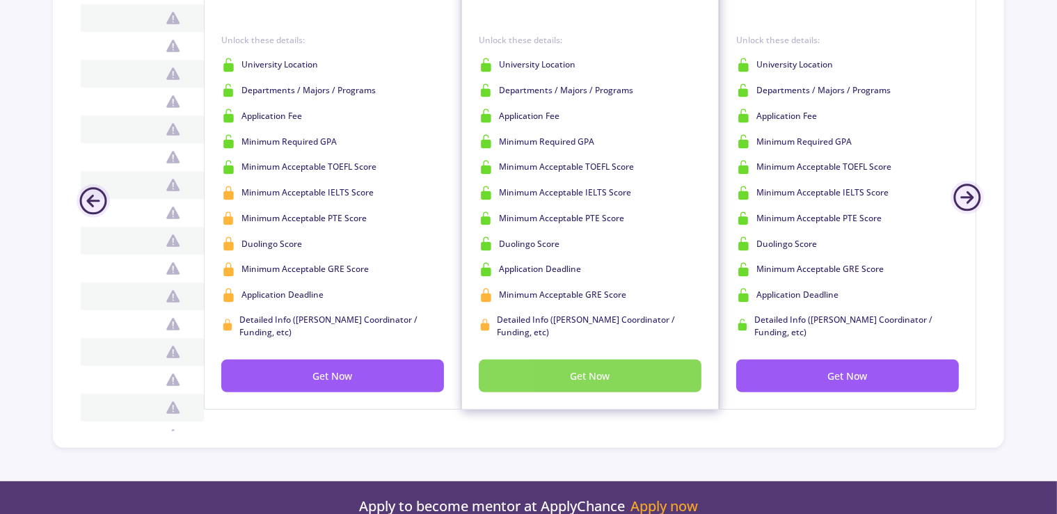
click at [618, 381] on button "Get Now" at bounding box center [590, 376] width 223 height 33
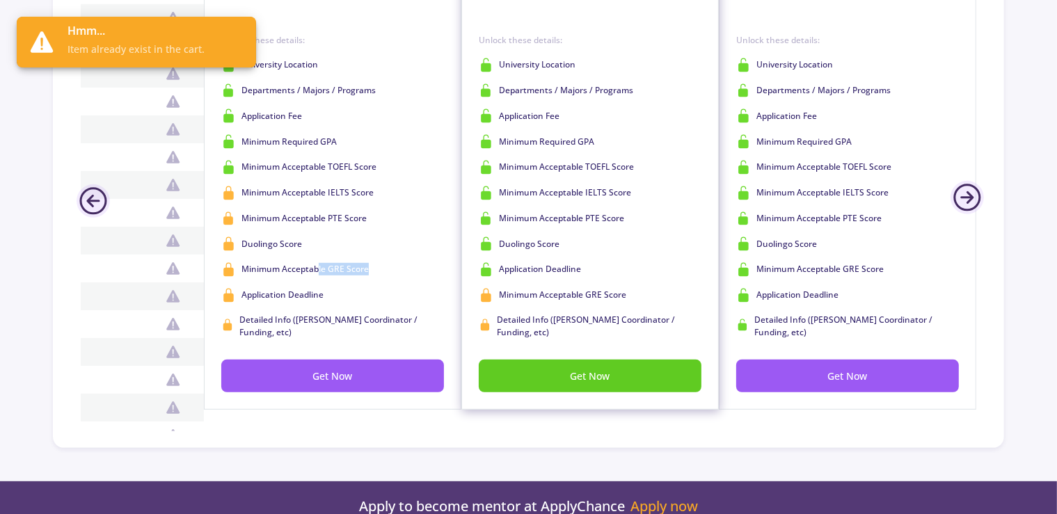
drag, startPoint x: 169, startPoint y: 122, endPoint x: 156, endPoint y: 102, distance: 24.1
click at [156, 47] on span "Item already exist in the cart." at bounding box center [155, 49] width 177 height 15
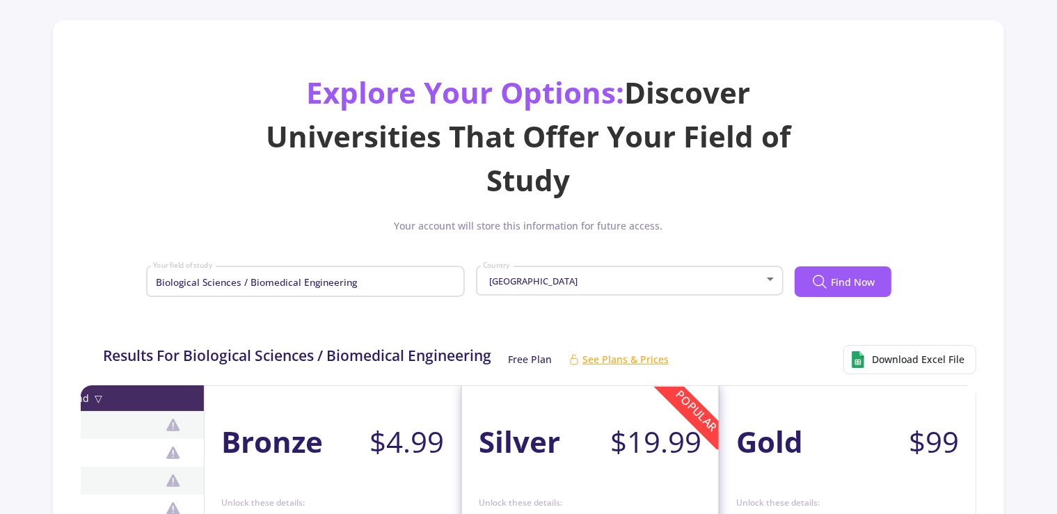
scroll to position [0, 0]
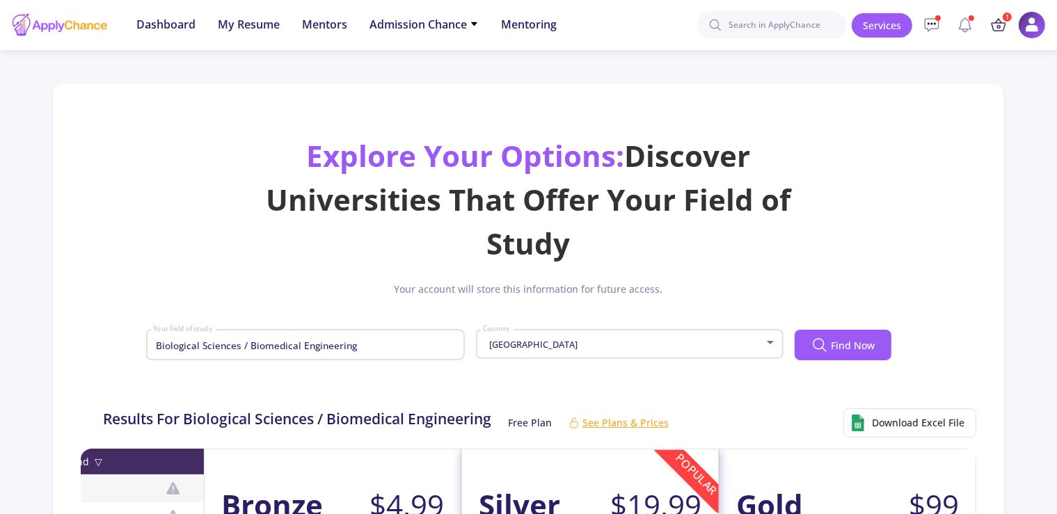
click at [998, 23] on icon at bounding box center [998, 27] width 14 height 8
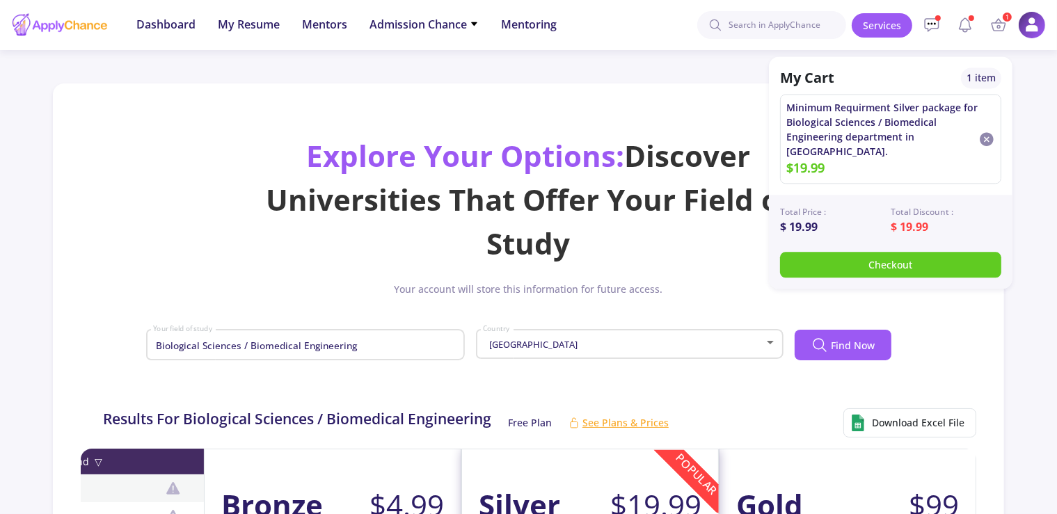
click at [923, 276] on div "Explore Your Options: Discover Universities That Offer Your Field of Study Your…" at bounding box center [529, 257] width 918 height 247
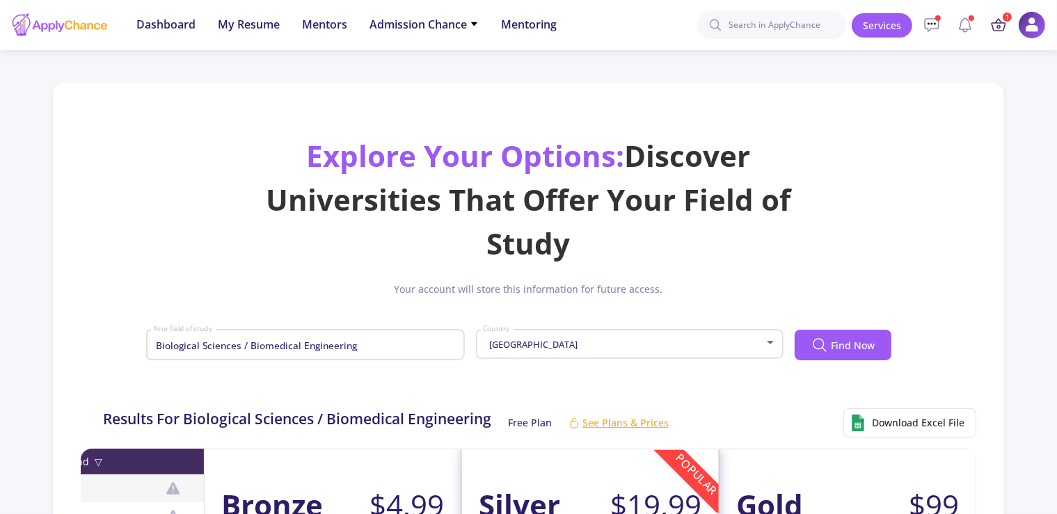
click at [1003, 27] on icon at bounding box center [998, 25] width 17 height 17
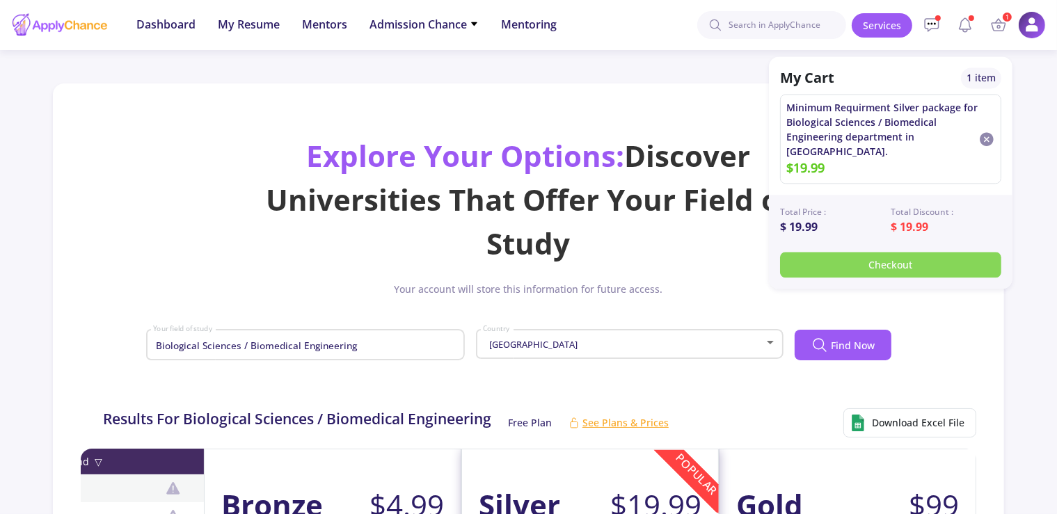
click at [959, 252] on button "Checkout" at bounding box center [890, 265] width 221 height 26
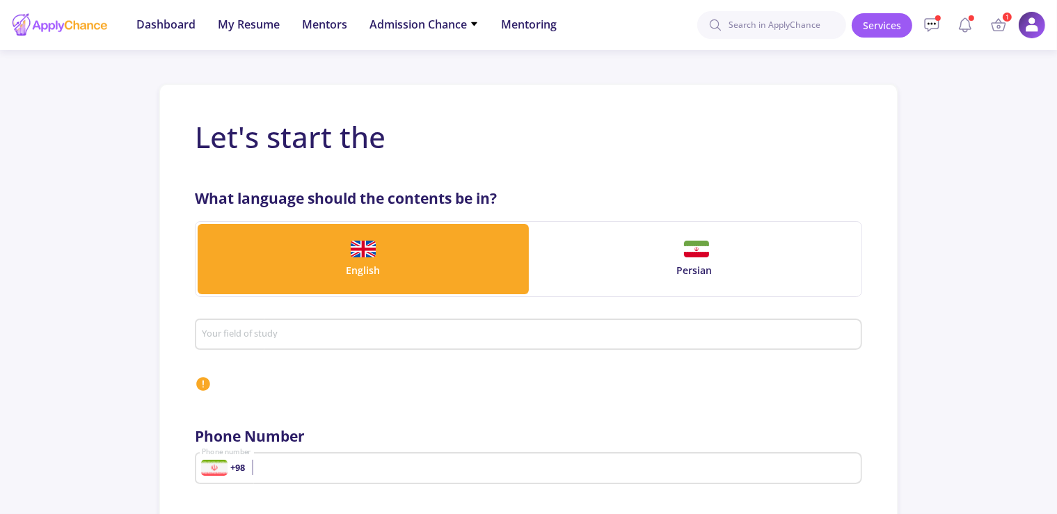
click at [959, 246] on app-complete-information "Let's start the What language should the contents be in? English Persian Your f…" at bounding box center [528, 335] width 1057 height 571
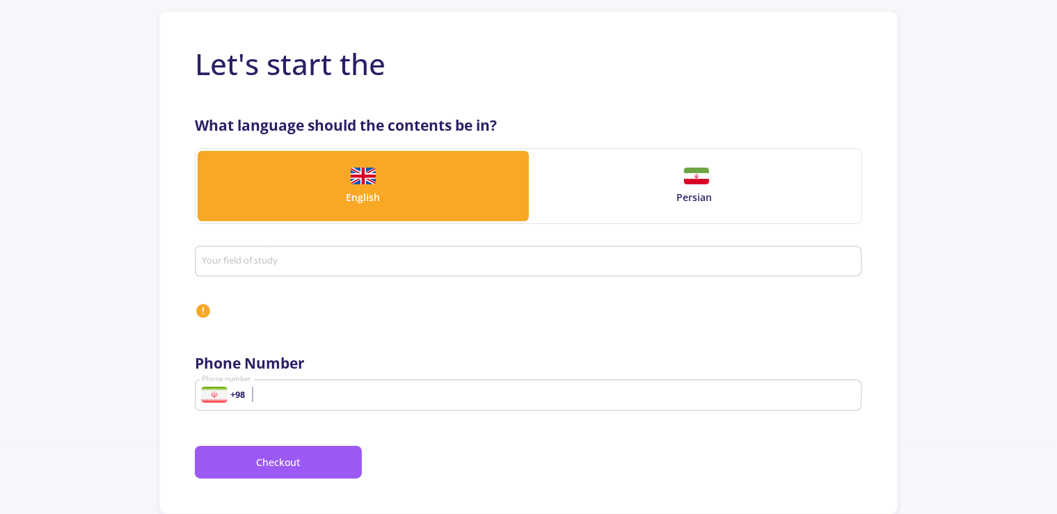
scroll to position [106, 0]
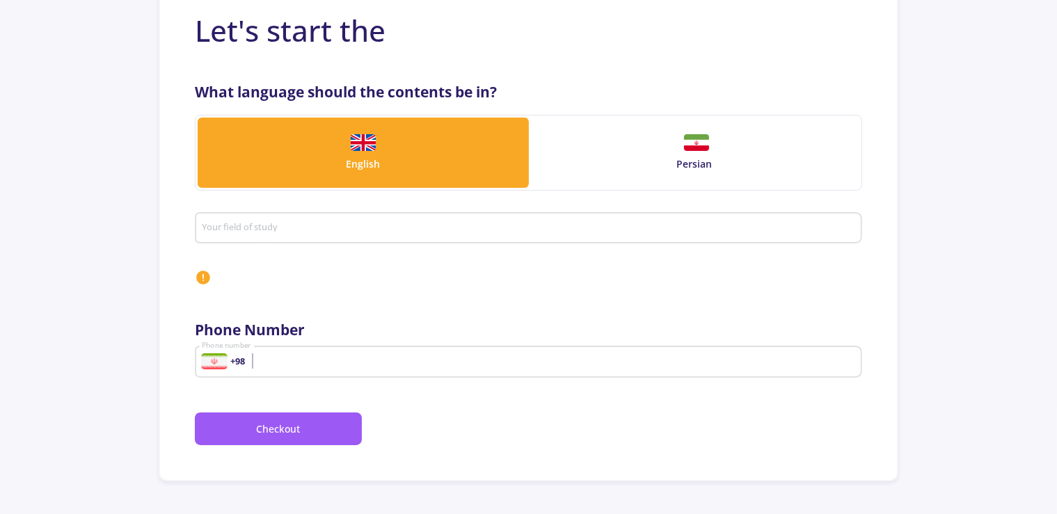
drag, startPoint x: 827, startPoint y: 356, endPoint x: 811, endPoint y: 360, distance: 15.9
click at [813, 360] on div "+98 Phone number" at bounding box center [528, 359] width 654 height 36
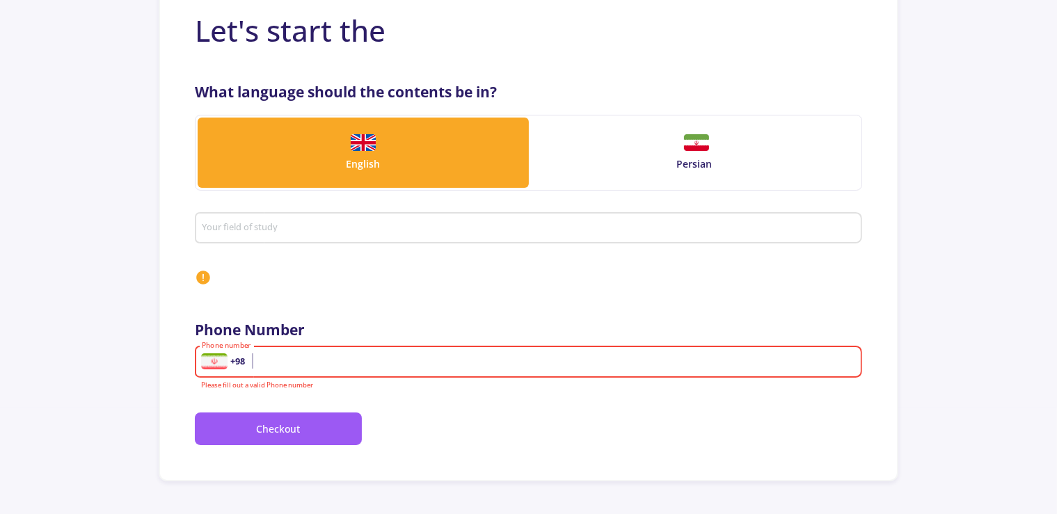
drag, startPoint x: 760, startPoint y: 359, endPoint x: 745, endPoint y: 349, distance: 17.6
click at [746, 349] on div "+98 Phone number" at bounding box center [528, 359] width 654 height 36
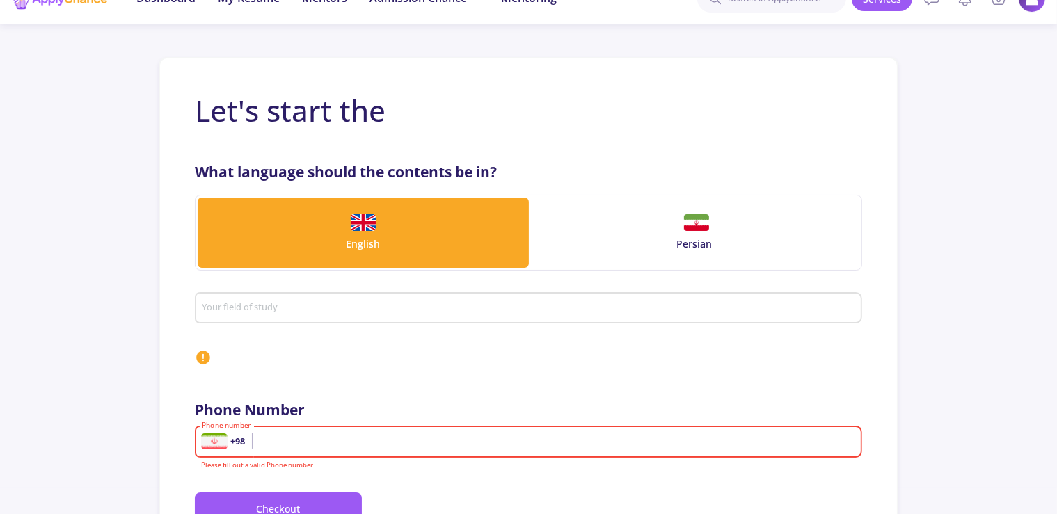
drag, startPoint x: 744, startPoint y: 348, endPoint x: 1068, endPoint y: -59, distance: 519.9
click at [862, 421] on mat-form-field "+98 Phone number Please fill out a valid Phone number" at bounding box center [528, 446] width 667 height 51
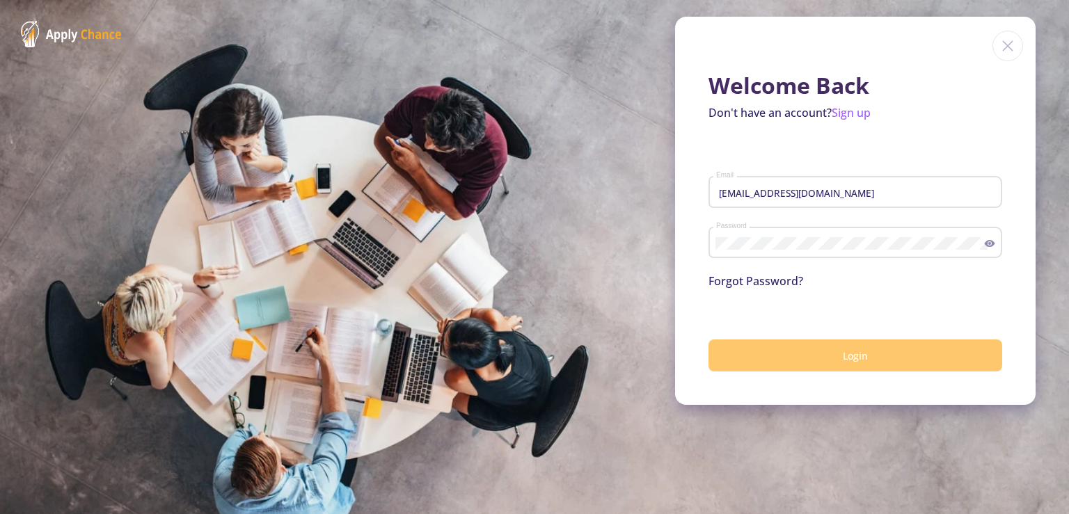
click at [808, 349] on button "Login" at bounding box center [855, 356] width 294 height 33
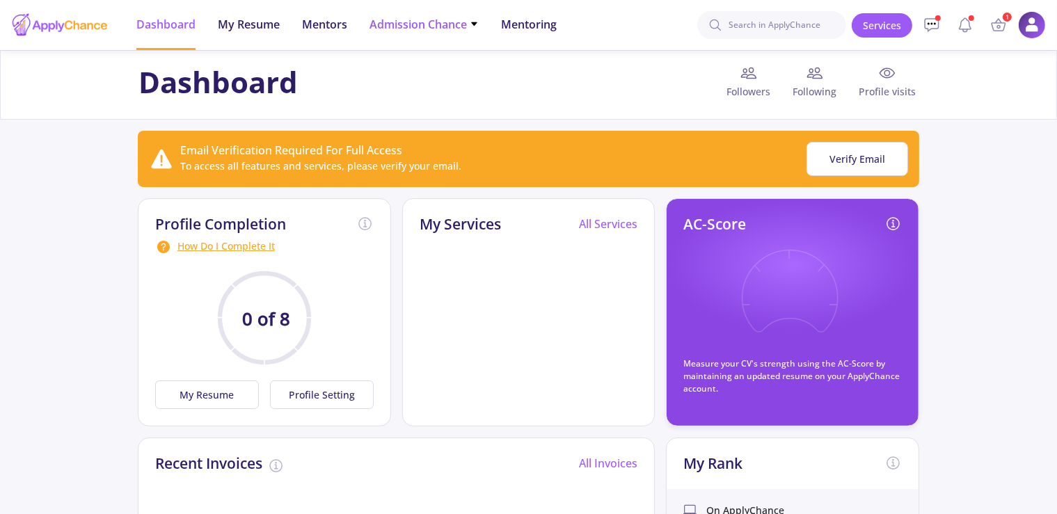
click at [476, 27] on icon at bounding box center [474, 23] width 9 height 9
click at [472, 93] on link "Only My Chance of Admission" at bounding box center [451, 98] width 164 height 26
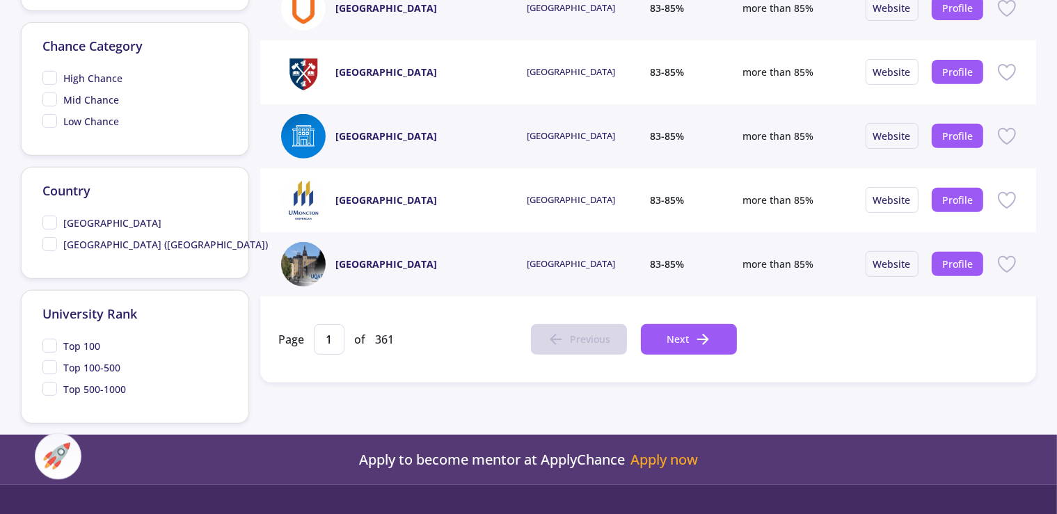
scroll to position [624, 0]
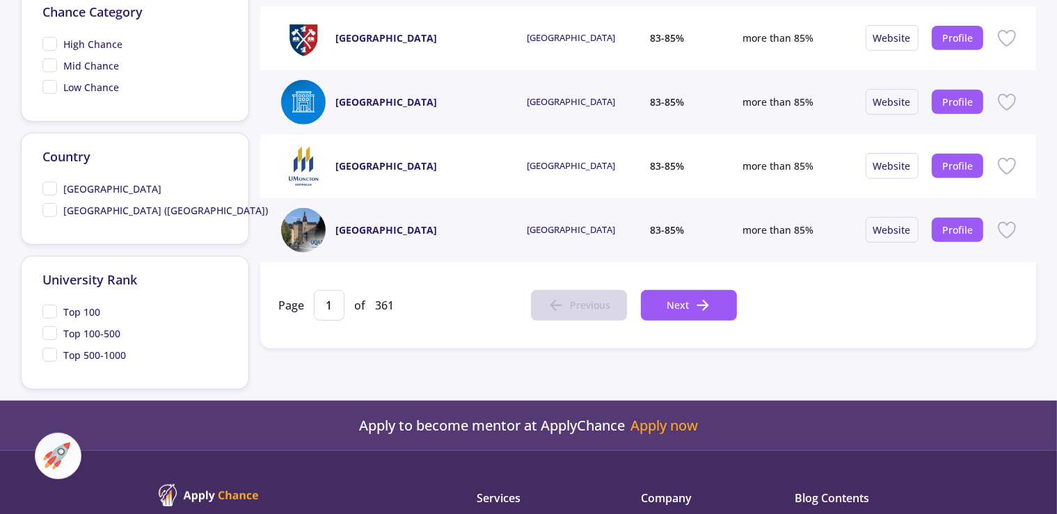
click at [104, 333] on span "Top 100-500" at bounding box center [91, 333] width 57 height 15
click at [51, 333] on input "Top 100-500" at bounding box center [46, 330] width 9 height 9
checkbox input "true"
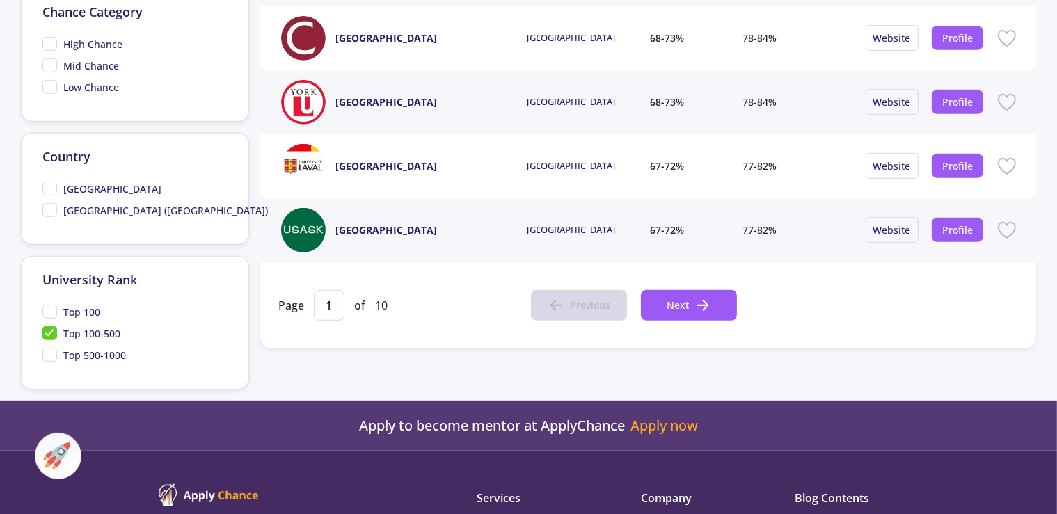
click at [54, 312] on span "Top 100" at bounding box center [71, 312] width 58 height 15
click at [51, 312] on input "Top 100" at bounding box center [46, 309] width 9 height 9
checkbox input "true"
click at [51, 327] on span "Top 100-500" at bounding box center [81, 333] width 78 height 15
click at [51, 327] on input "Top 100-500" at bounding box center [46, 330] width 9 height 9
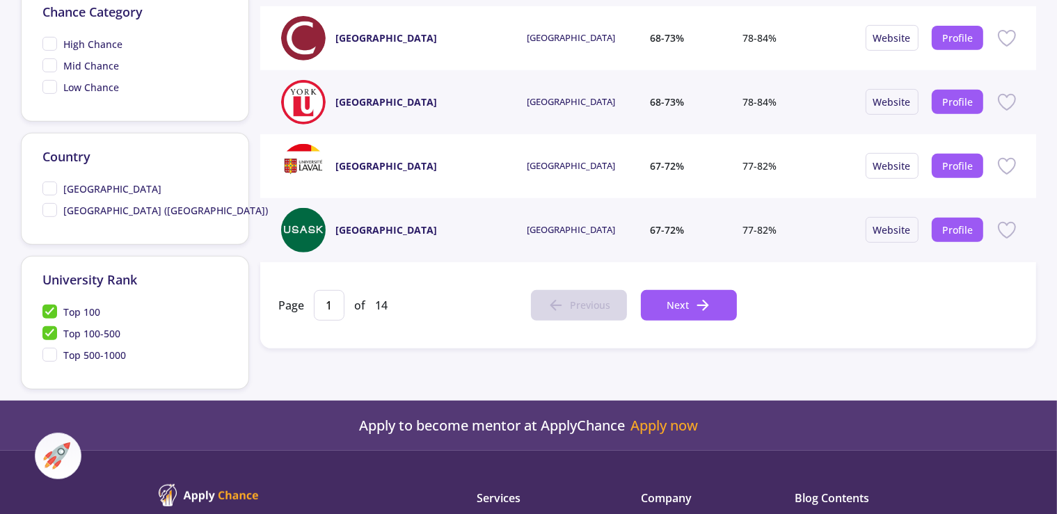
checkbox input "false"
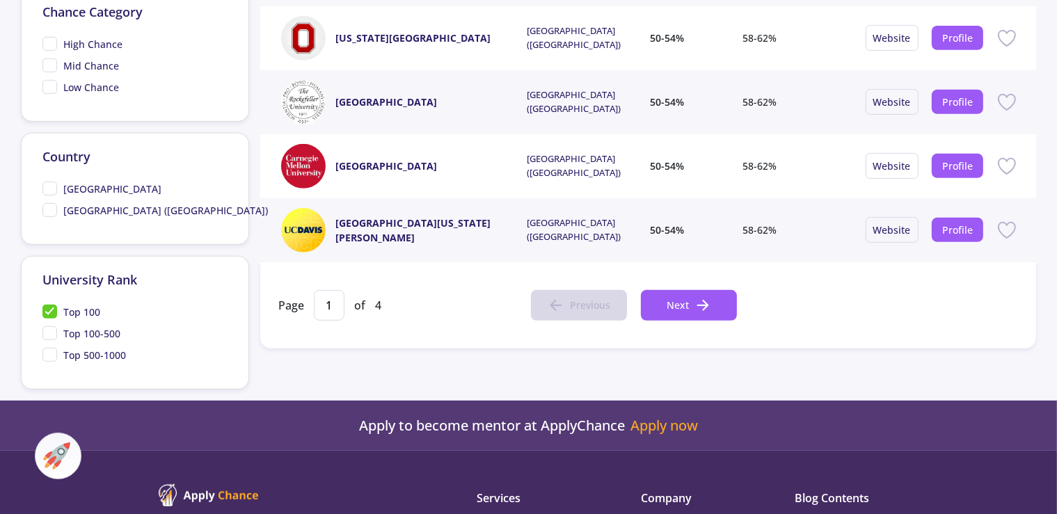
click at [63, 207] on span "[GEOGRAPHIC_DATA] ([GEOGRAPHIC_DATA])" at bounding box center [154, 210] width 225 height 15
click at [51, 207] on input "[GEOGRAPHIC_DATA] ([GEOGRAPHIC_DATA])" at bounding box center [46, 207] width 9 height 9
checkbox input "true"
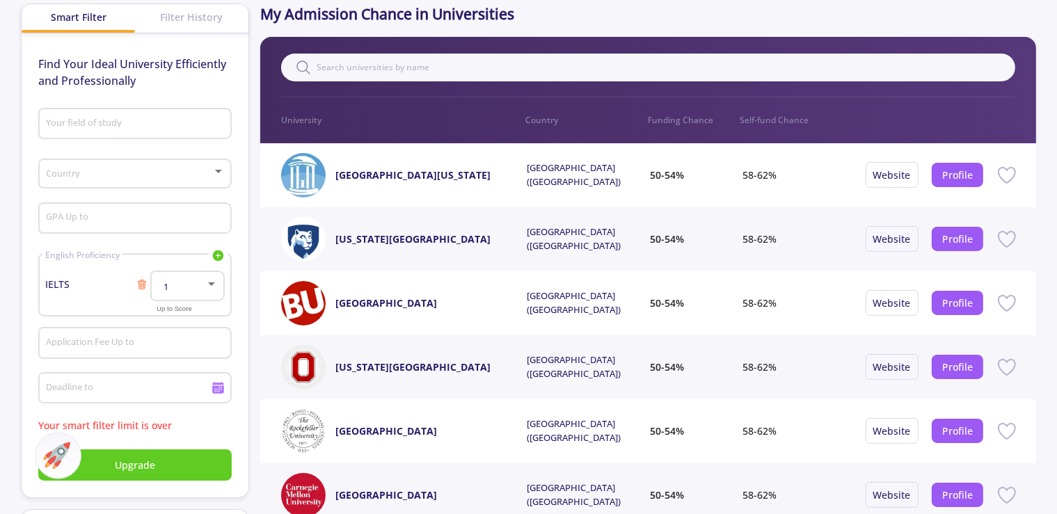
scroll to position [102, 0]
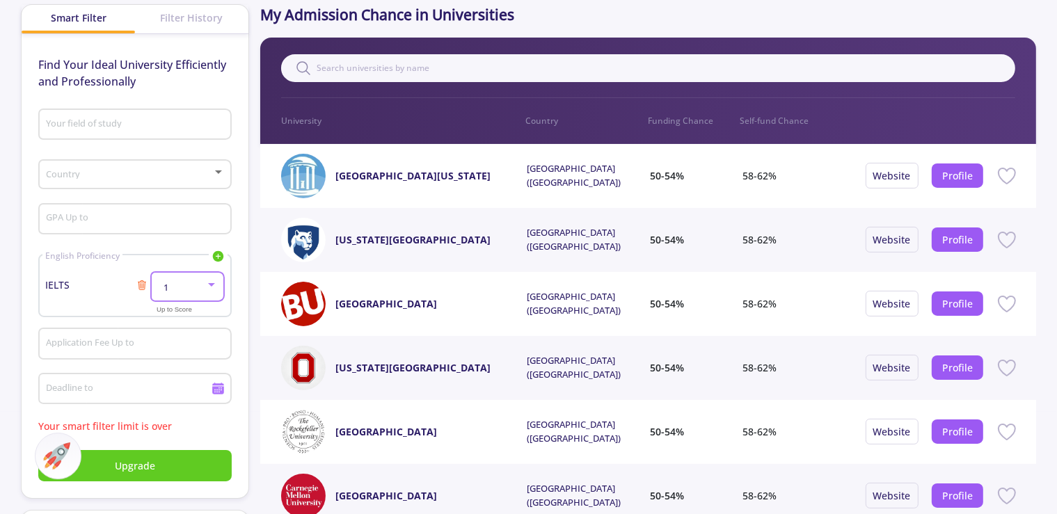
click at [213, 292] on div "1" at bounding box center [187, 287] width 61 height 10
click at [202, 420] on mat-option "6.5" at bounding box center [188, 420] width 72 height 25
click at [193, 459] on button "Upgrade" at bounding box center [134, 465] width 193 height 31
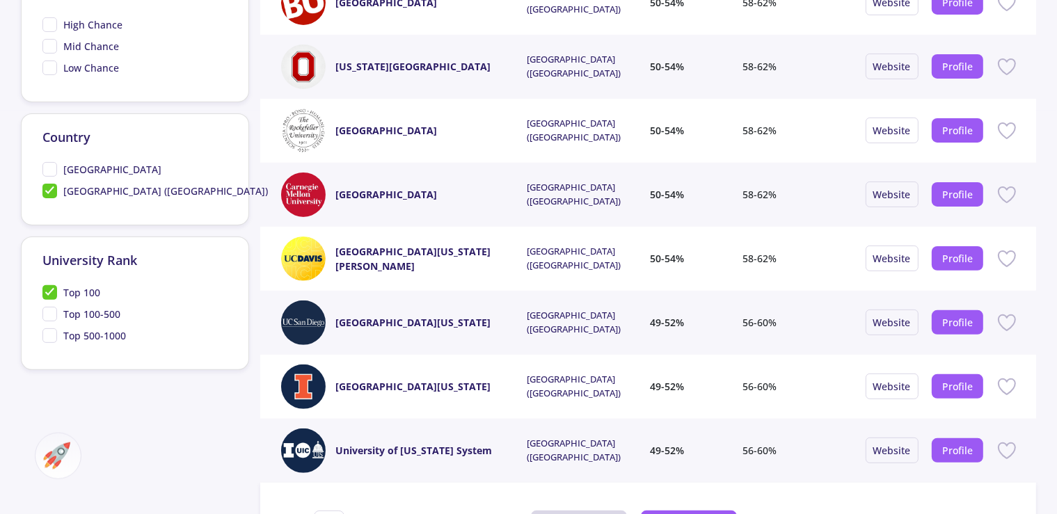
scroll to position [390, 0]
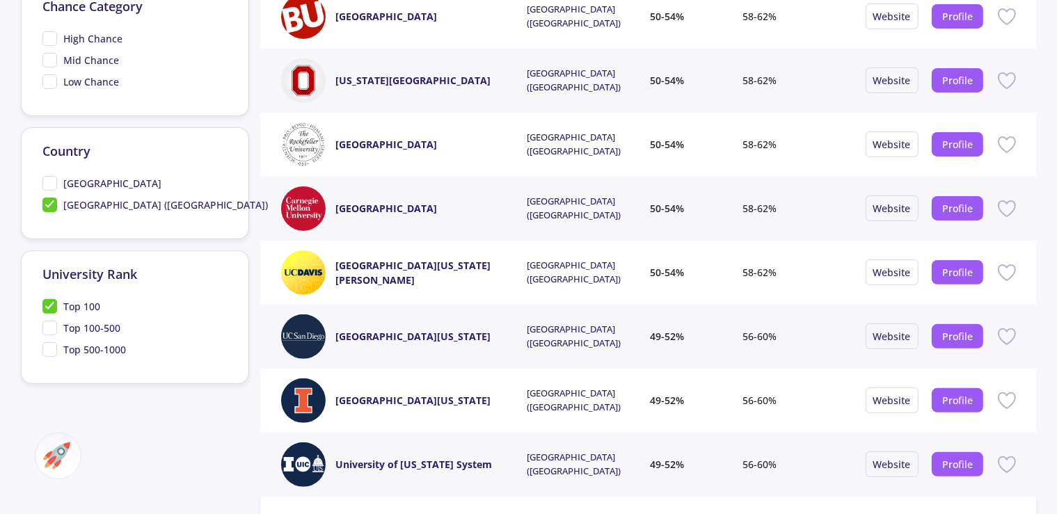
click at [83, 179] on span "[GEOGRAPHIC_DATA]" at bounding box center [112, 183] width 98 height 15
click at [51, 179] on input "[GEOGRAPHIC_DATA]" at bounding box center [46, 180] width 9 height 9
checkbox input "true"
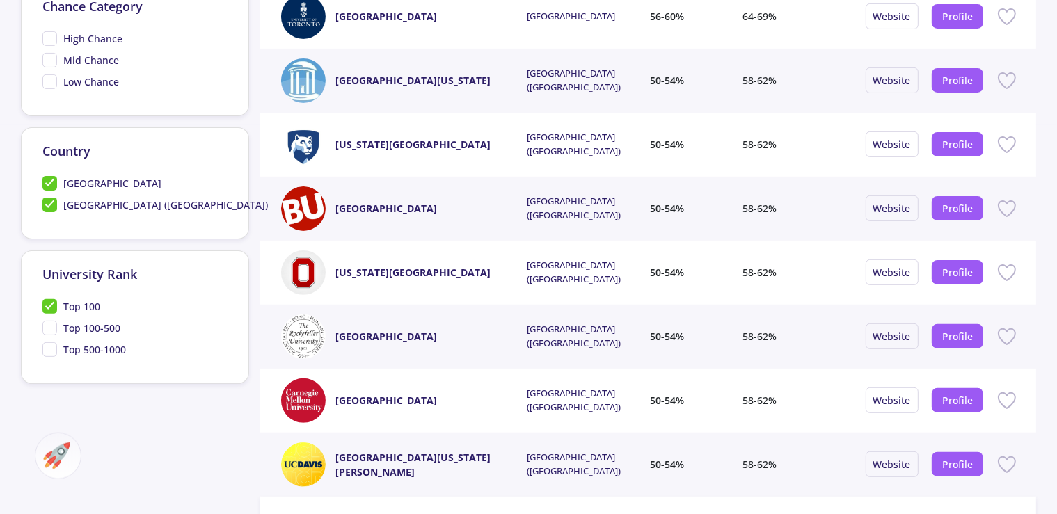
click at [53, 204] on span "[GEOGRAPHIC_DATA] ([GEOGRAPHIC_DATA])" at bounding box center [154, 205] width 225 height 15
click at [51, 204] on input "[GEOGRAPHIC_DATA] ([GEOGRAPHIC_DATA])" at bounding box center [46, 202] width 9 height 9
checkbox input "false"
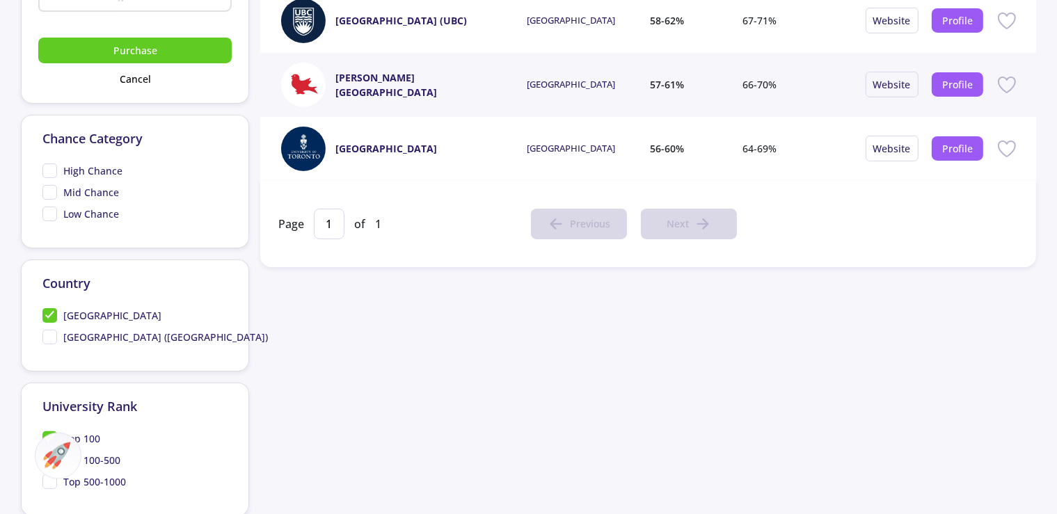
scroll to position [265, 0]
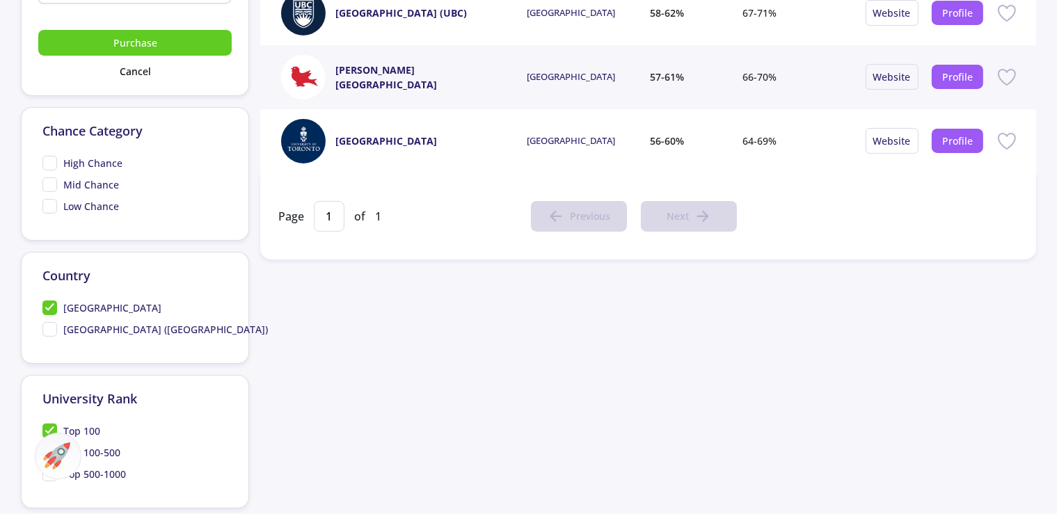
drag, startPoint x: 382, startPoint y: 383, endPoint x: 324, endPoint y: 418, distance: 68.4
click at [356, 390] on section "My Admission Chance in Universities Filter 0 University Country Funding Chance …" at bounding box center [645, 172] width 781 height 662
click at [260, 441] on section "My Admission Chance in Universities Filter 0 University Country Funding Chance …" at bounding box center [645, 172] width 781 height 662
click at [114, 445] on span "Top 100-500" at bounding box center [91, 452] width 57 height 15
click at [51, 445] on input "Top 100-500" at bounding box center [46, 449] width 9 height 9
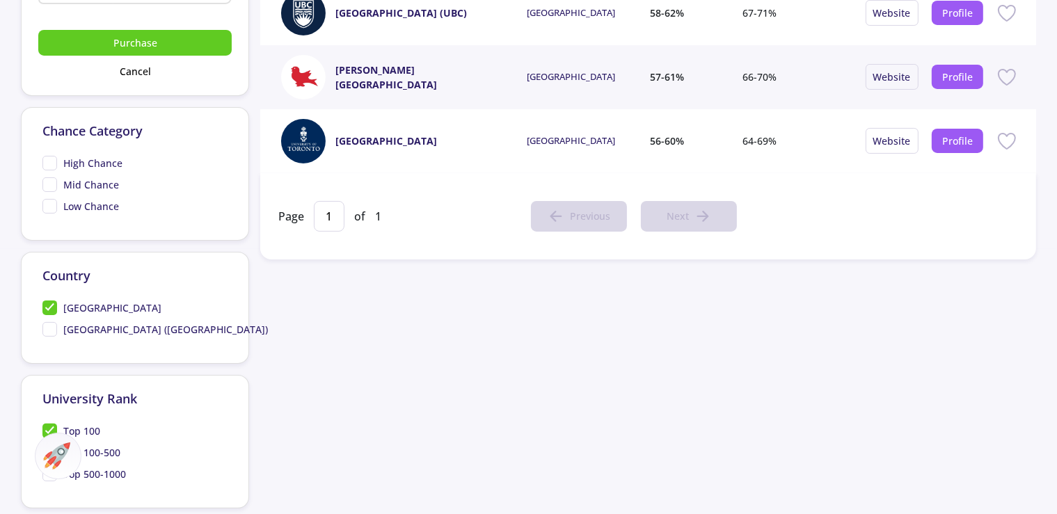
checkbox input "true"
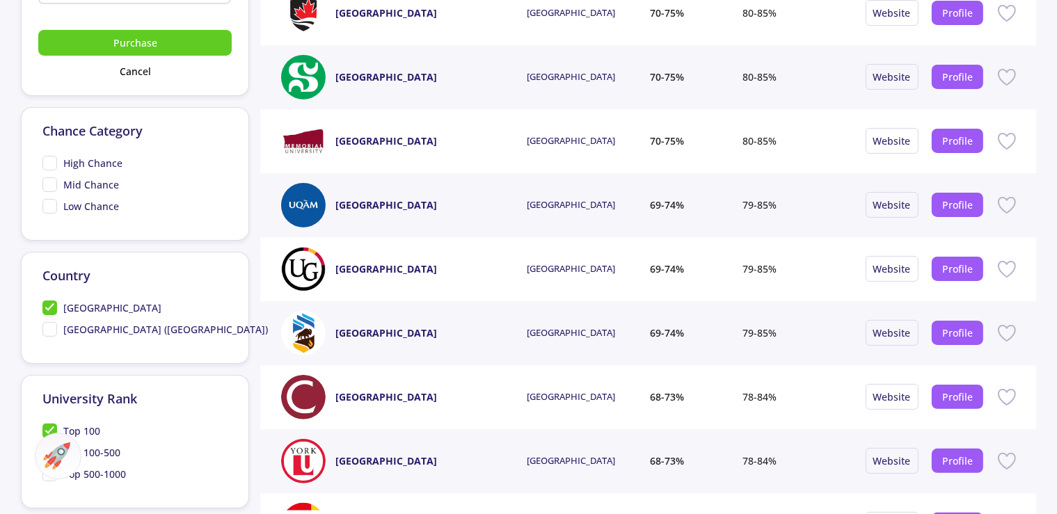
click at [402, 157] on div "Memorial University of Newfoundland Canada 70-75% 80-85% Website Profile" at bounding box center [648, 141] width 776 height 64
click at [319, 136] on img at bounding box center [303, 141] width 45 height 45
drag, startPoint x: 232, startPoint y: 145, endPoint x: 223, endPoint y: 145, distance: 9.1
click at [224, 145] on div "Chance Category High Chance Mid Chance Low Chance" at bounding box center [135, 174] width 228 height 134
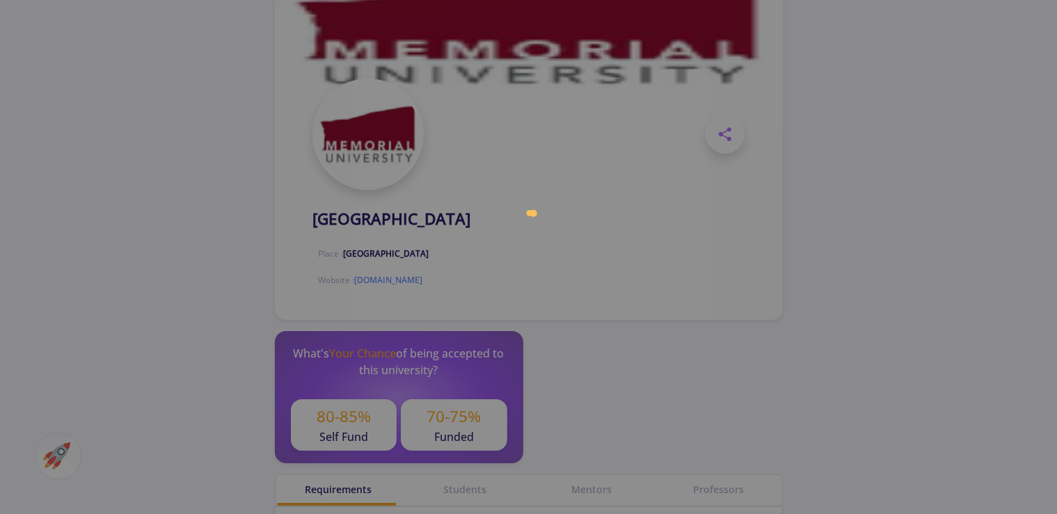
scroll to position [335, 0]
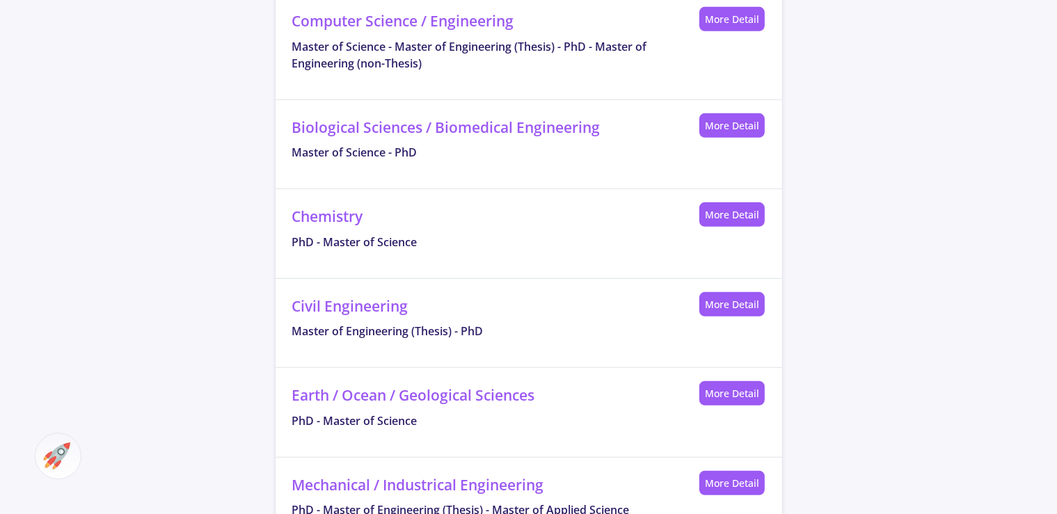
scroll to position [813, 0]
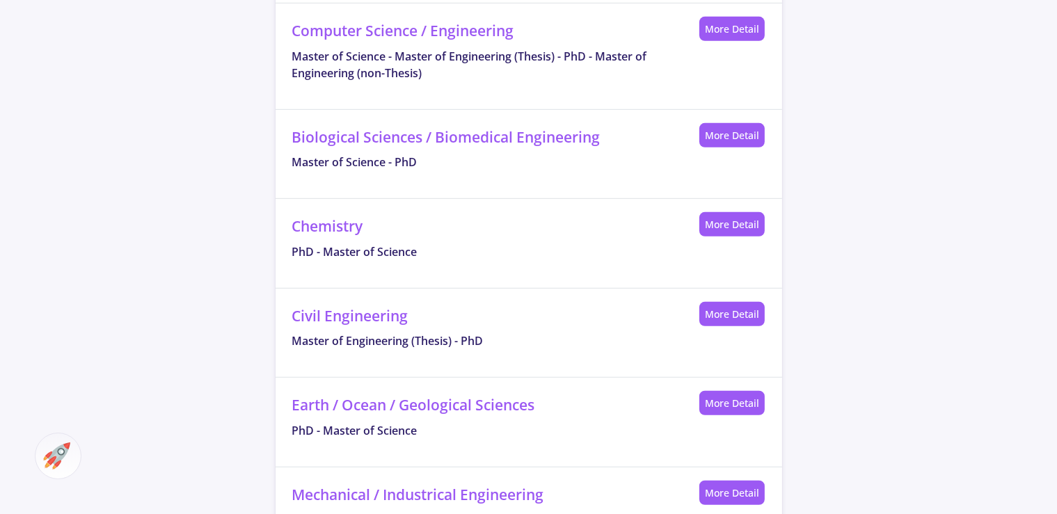
drag, startPoint x: 639, startPoint y: 163, endPoint x: 630, endPoint y: 159, distance: 9.3
click at [630, 160] on div "Biological Sciences / Biomedical Engineering Master of Science - PhD" at bounding box center [489, 155] width 394 height 56
click at [711, 146] on link "More Detail" at bounding box center [731, 135] width 65 height 24
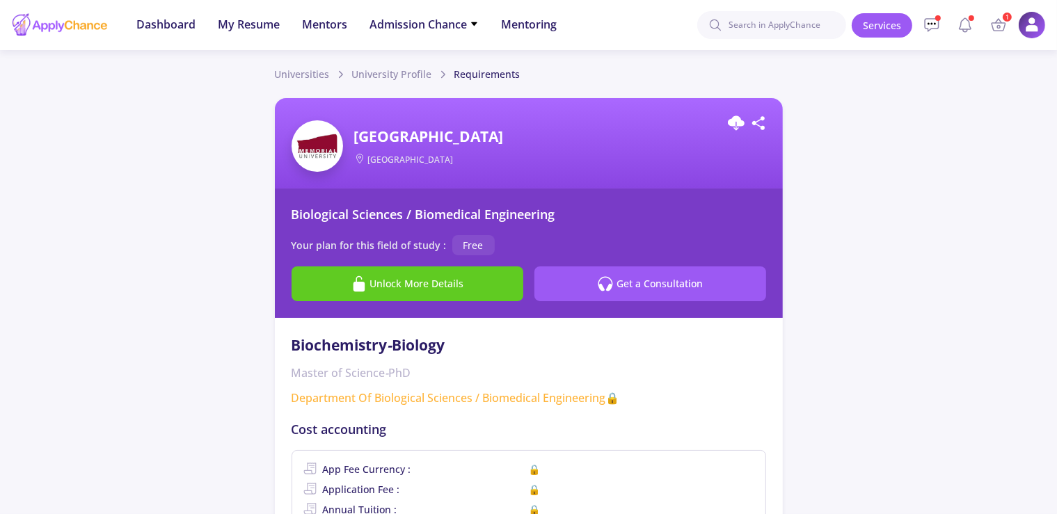
click at [573, 137] on span "[GEOGRAPHIC_DATA]" at bounding box center [546, 137] width 384 height 22
